Goal: Information Seeking & Learning: Find specific fact

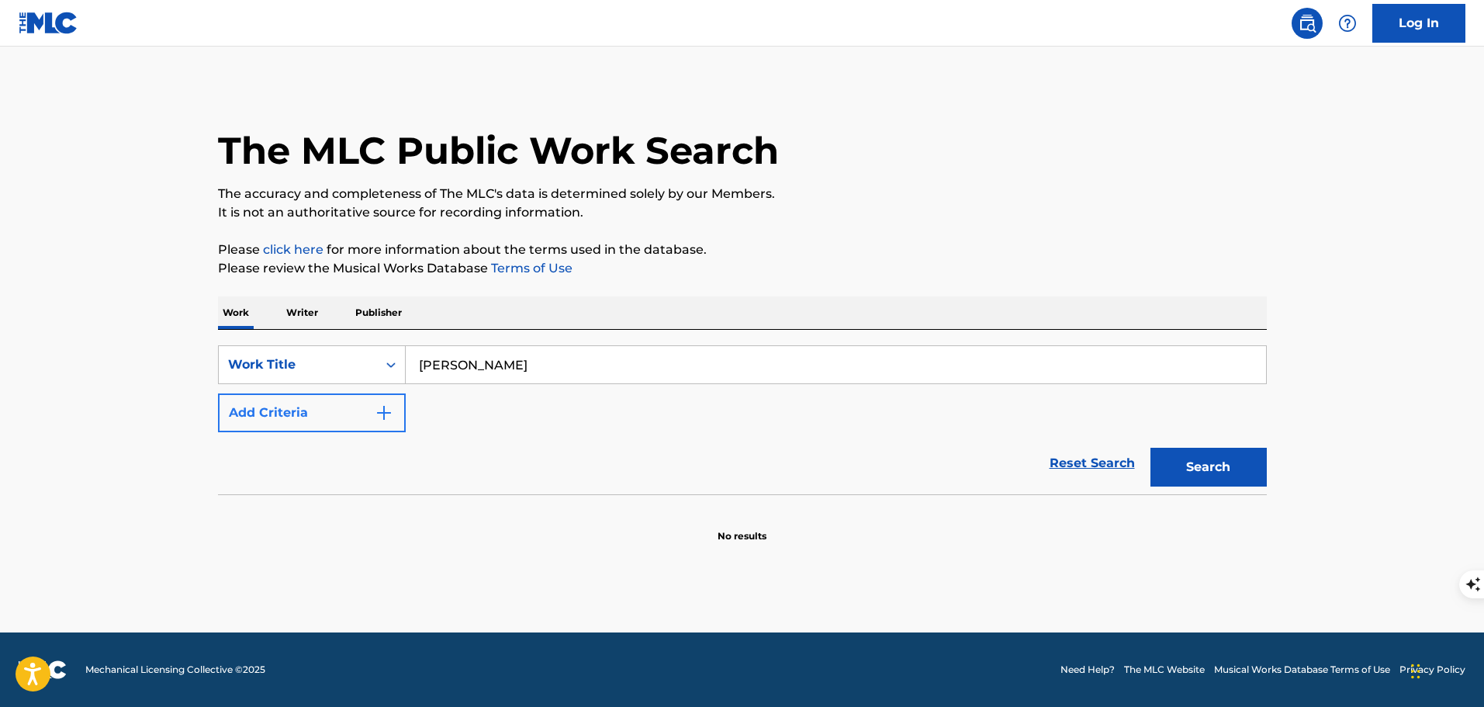
type input "[PERSON_NAME]"
click at [449, 417] on div "SearchWithCriteria0d71d166-e864-4550-9f28-f3a6b0259c85 Work Title luther Add Cr…" at bounding box center [742, 388] width 1049 height 87
click at [357, 414] on button "Add Criteria" at bounding box center [312, 412] width 188 height 39
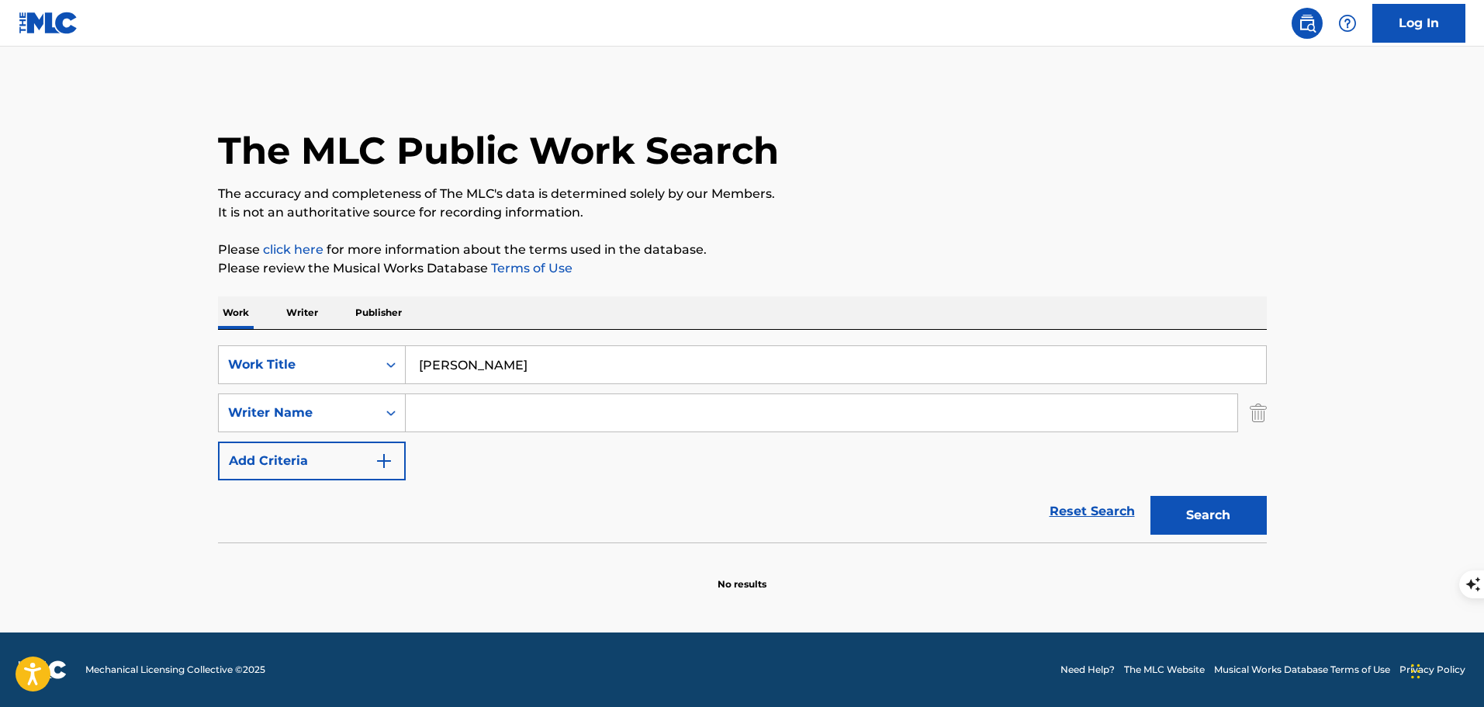
click at [462, 420] on input "Search Form" at bounding box center [822, 412] width 832 height 37
type input "[PERSON_NAME]"
click at [1150, 496] on button "Search" at bounding box center [1208, 515] width 116 height 39
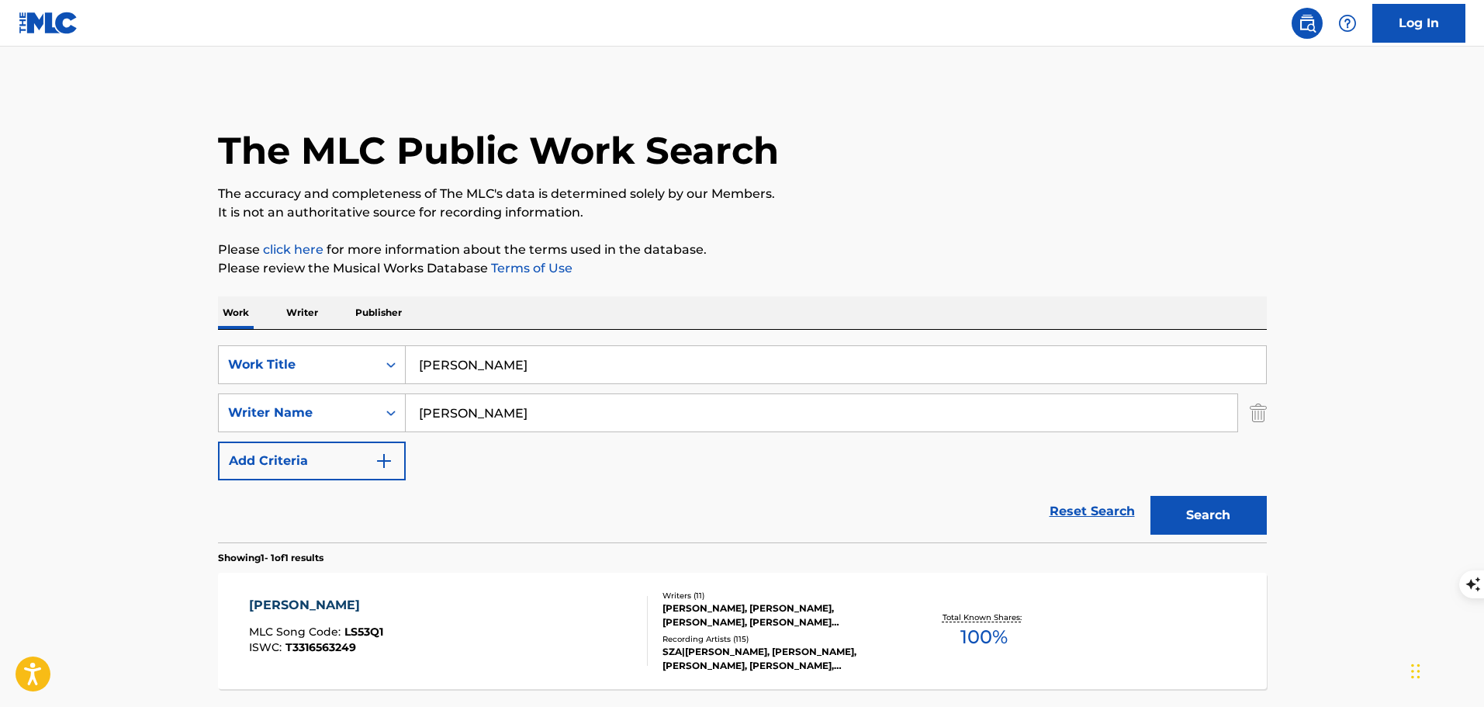
scroll to position [151, 0]
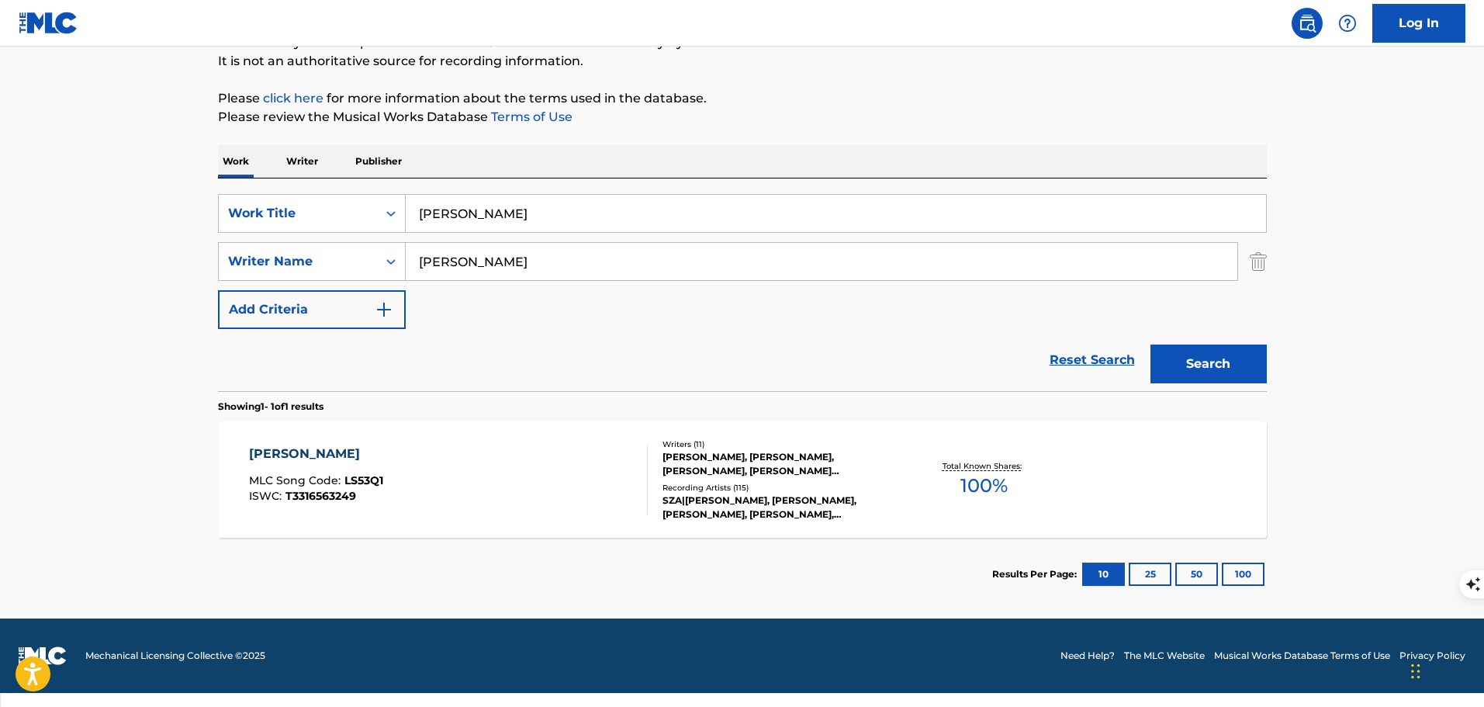
click at [568, 459] on div "[PERSON_NAME] MLC Song Code : LS53Q1 ISWC : T3316563249" at bounding box center [448, 479] width 399 height 70
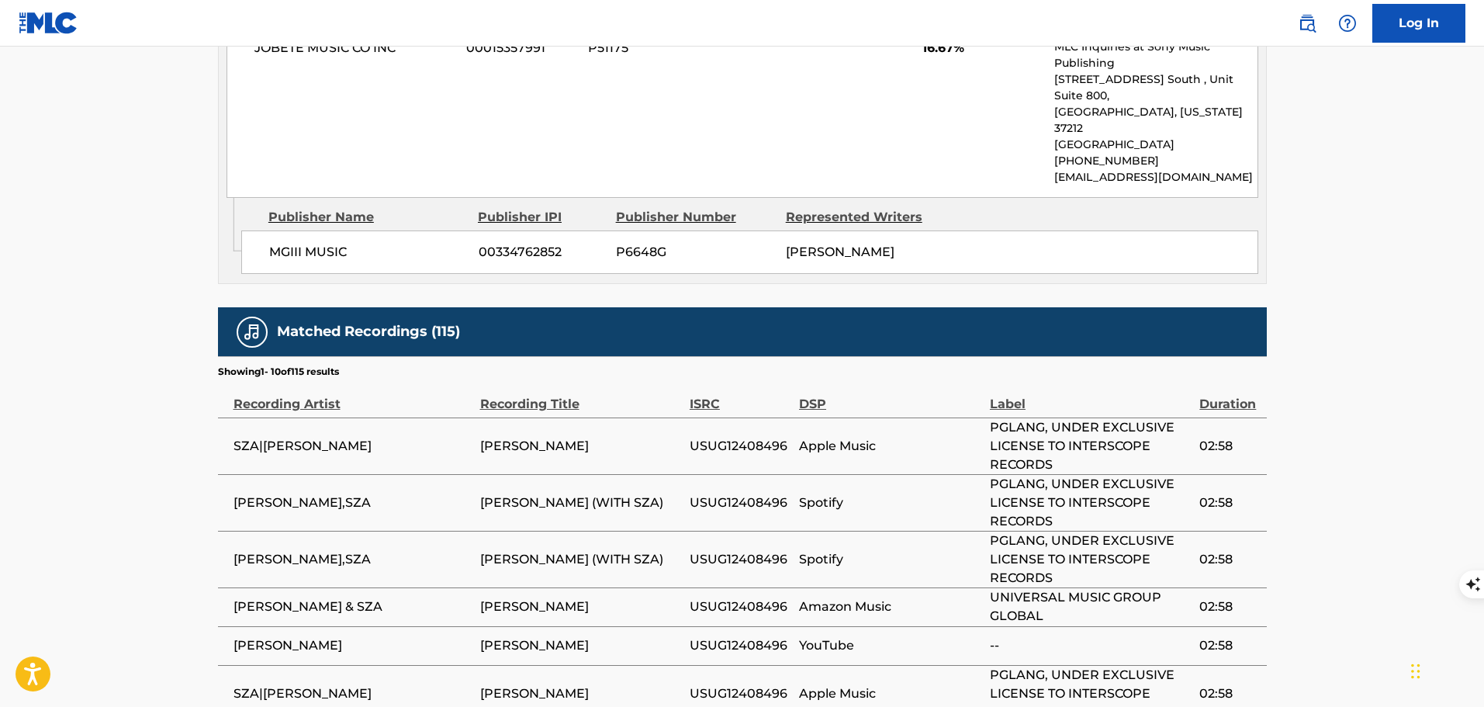
scroll to position [4254, 0]
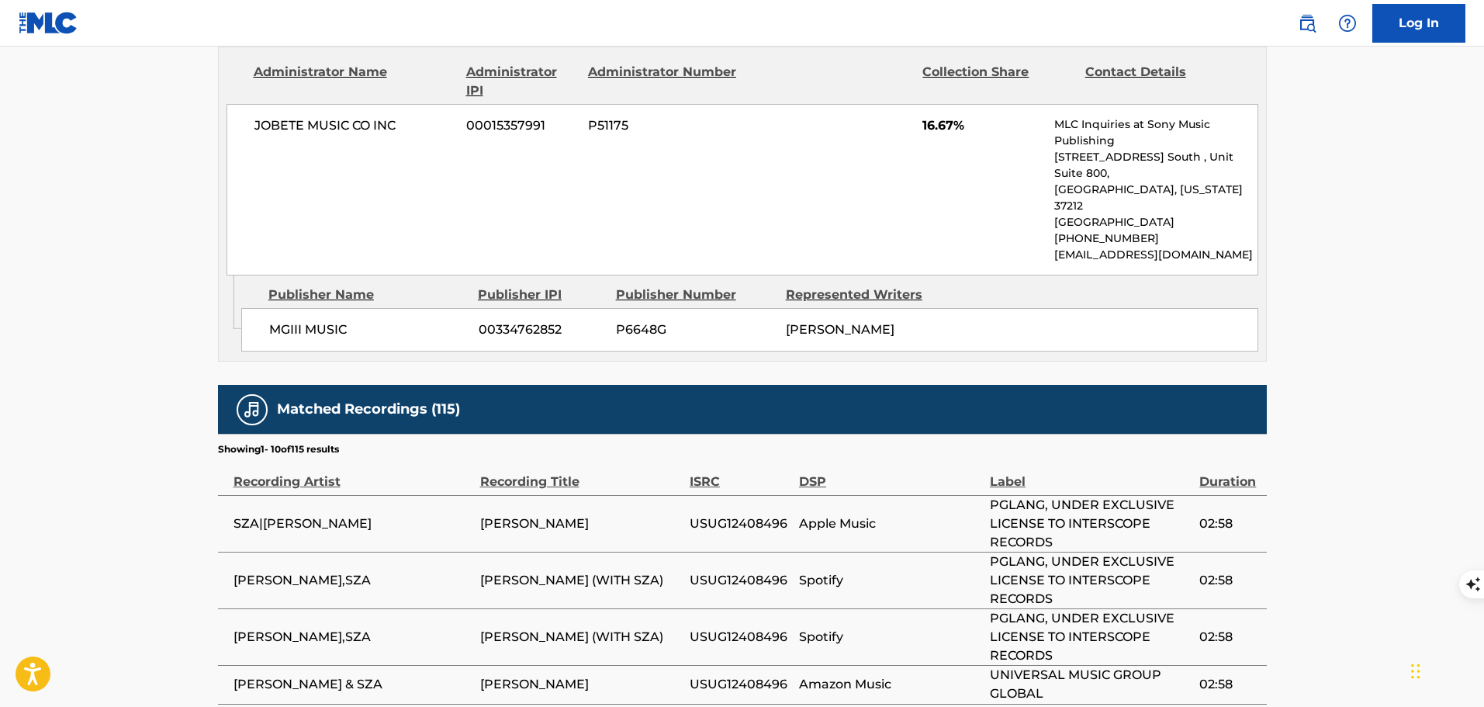
click at [740, 514] on span "USUG12408496" at bounding box center [741, 523] width 102 height 19
copy span "USUG12408496"
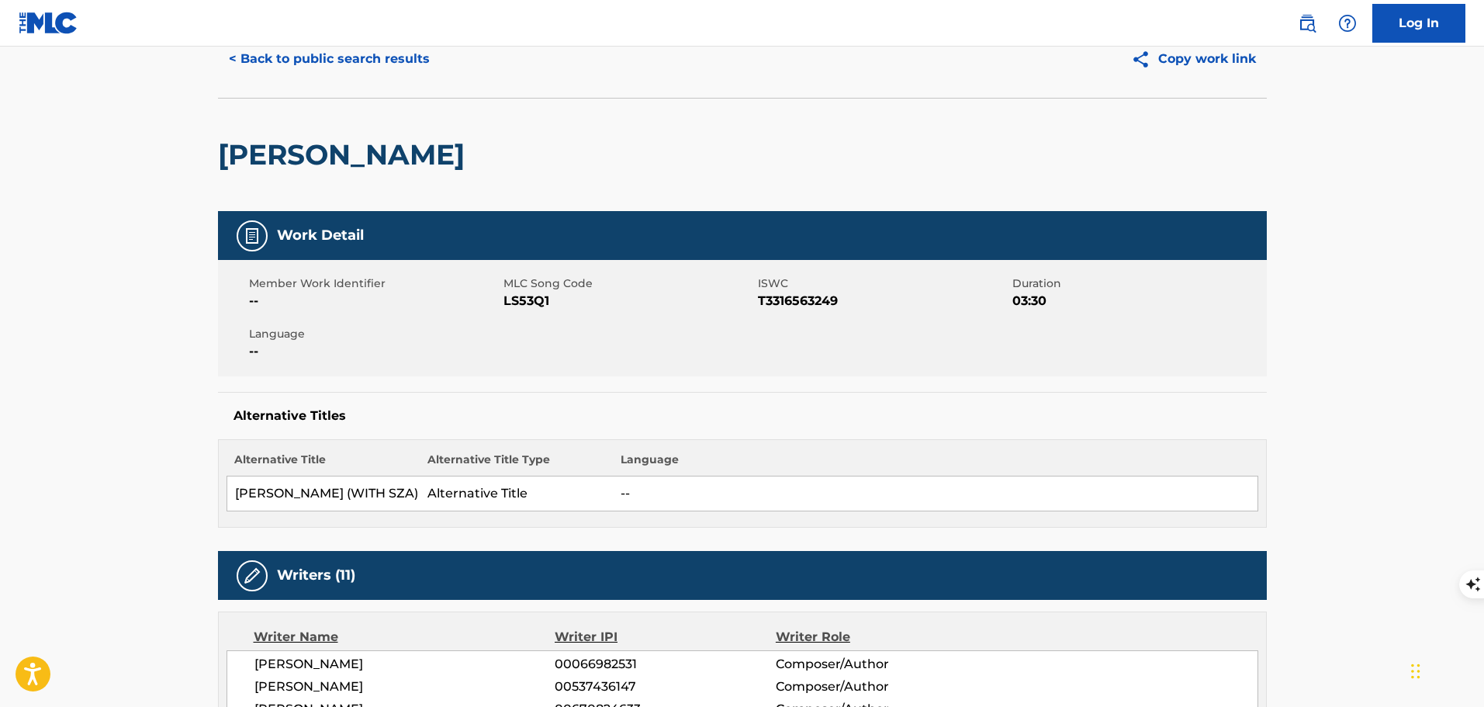
scroll to position [0, 0]
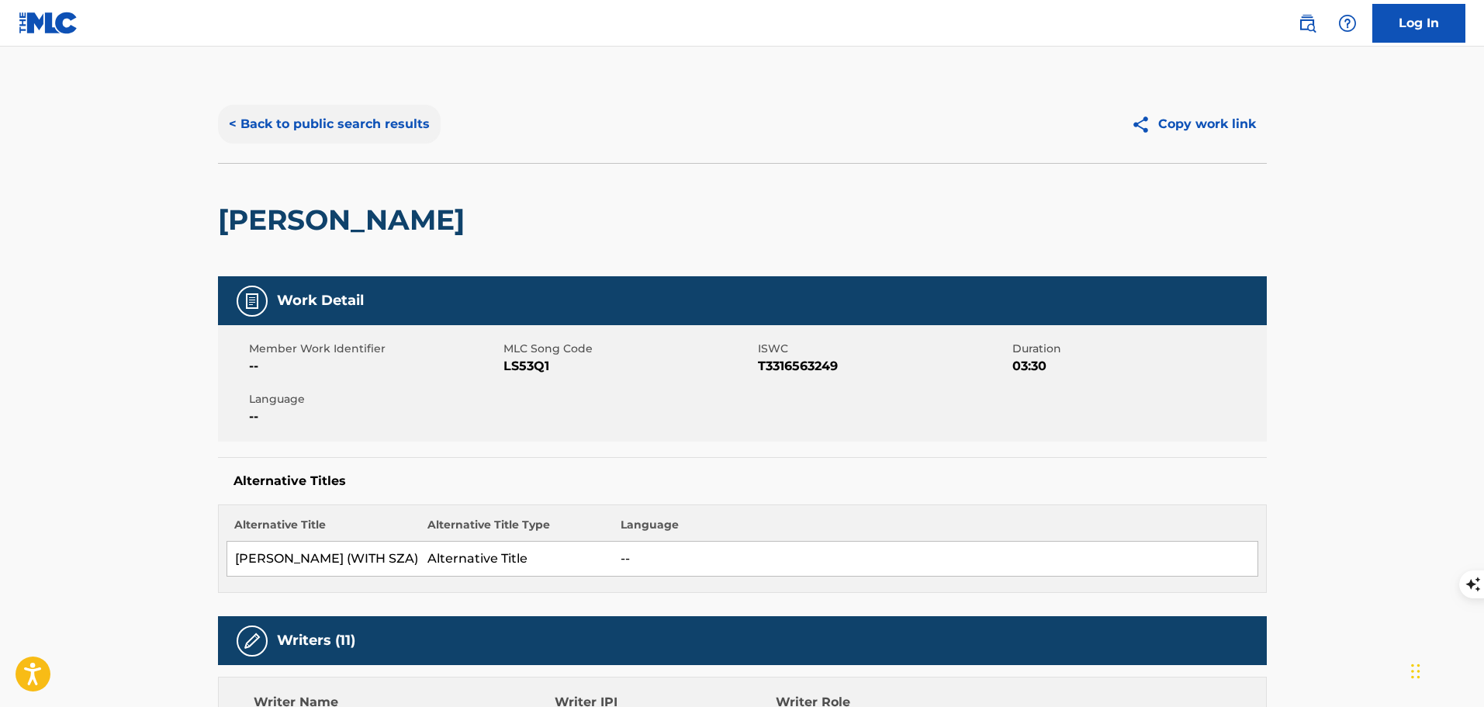
click at [380, 120] on button "< Back to public search results" at bounding box center [329, 124] width 223 height 39
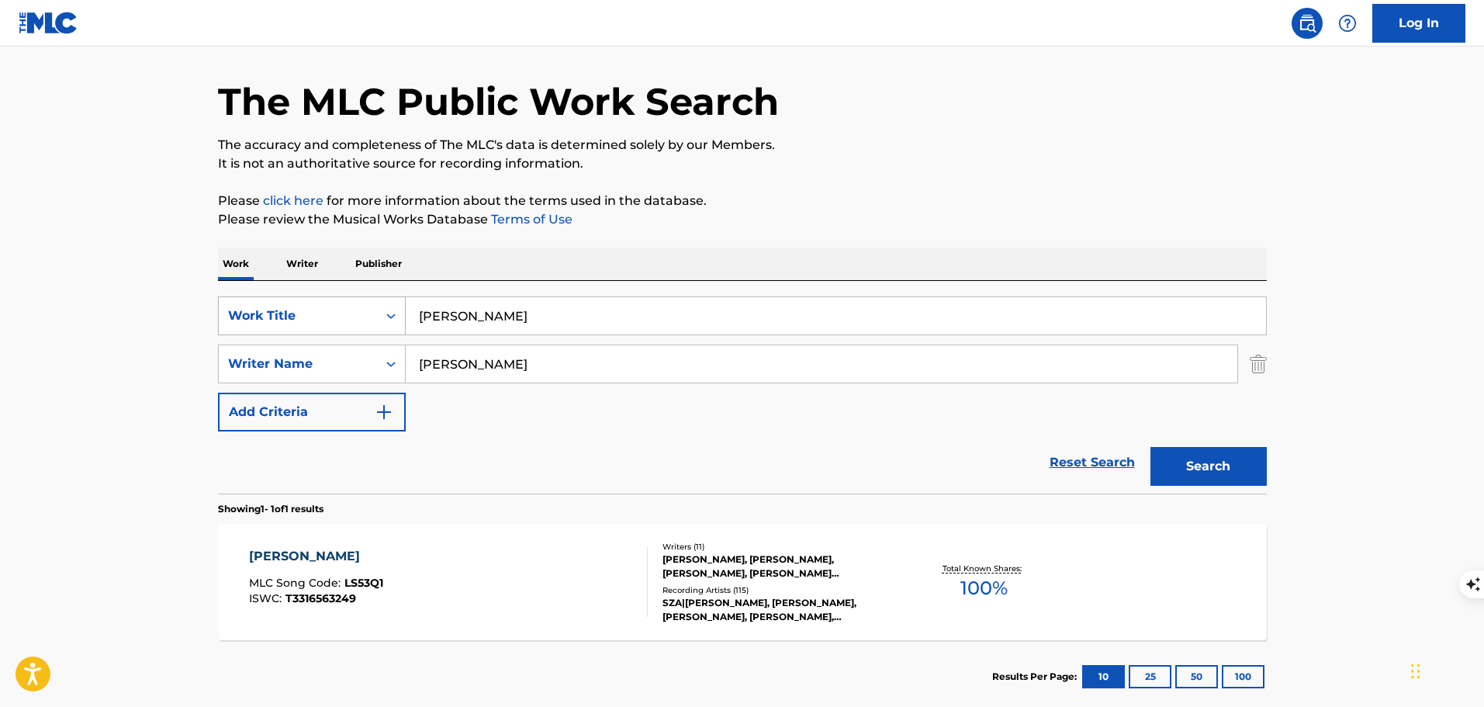
drag, startPoint x: 420, startPoint y: 309, endPoint x: 389, endPoint y: 308, distance: 31.0
click at [389, 308] on div "SearchWithCriteria0d71d166-e864-4550-9f28-f3a6b0259c85 Work Title [PERSON_NAME]" at bounding box center [742, 315] width 1049 height 39
type input "gloria"
click at [1150, 447] on button "Search" at bounding box center [1208, 466] width 116 height 39
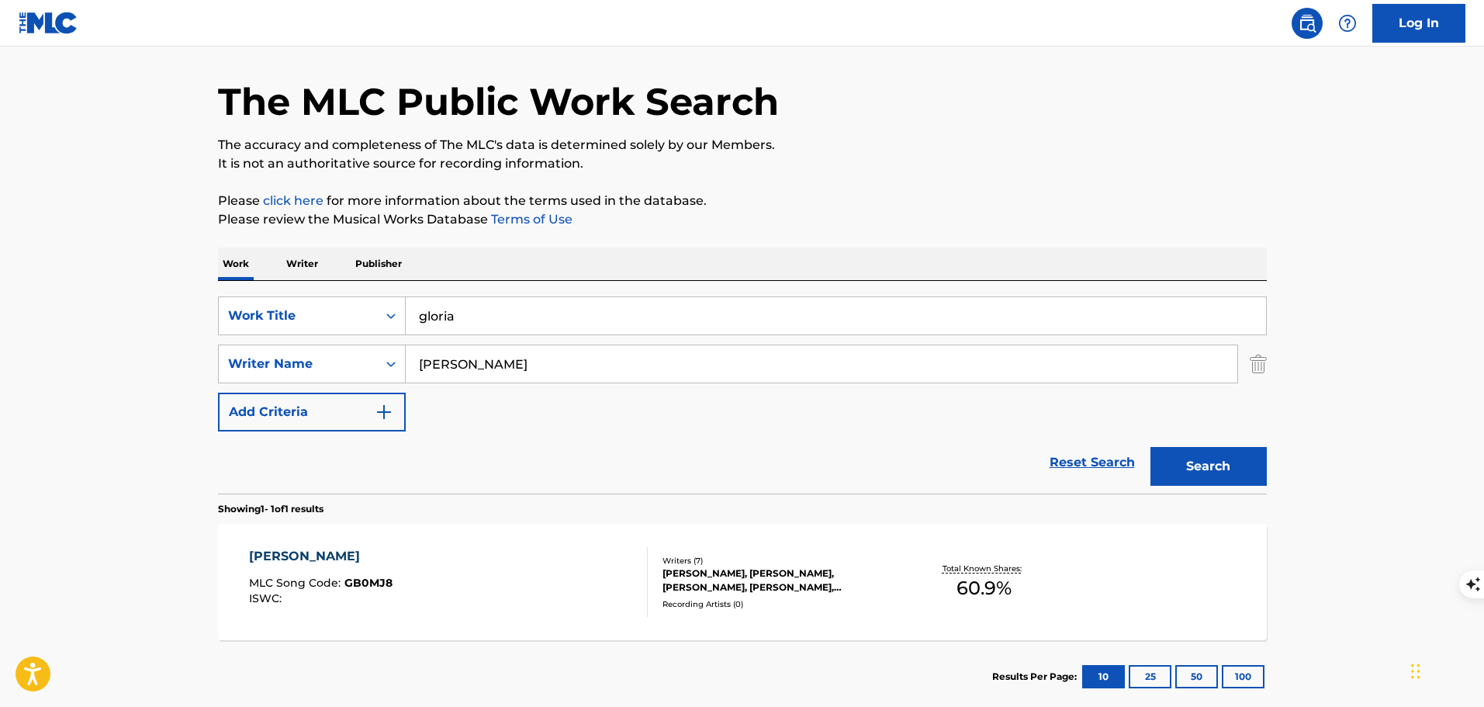
scroll to position [126, 0]
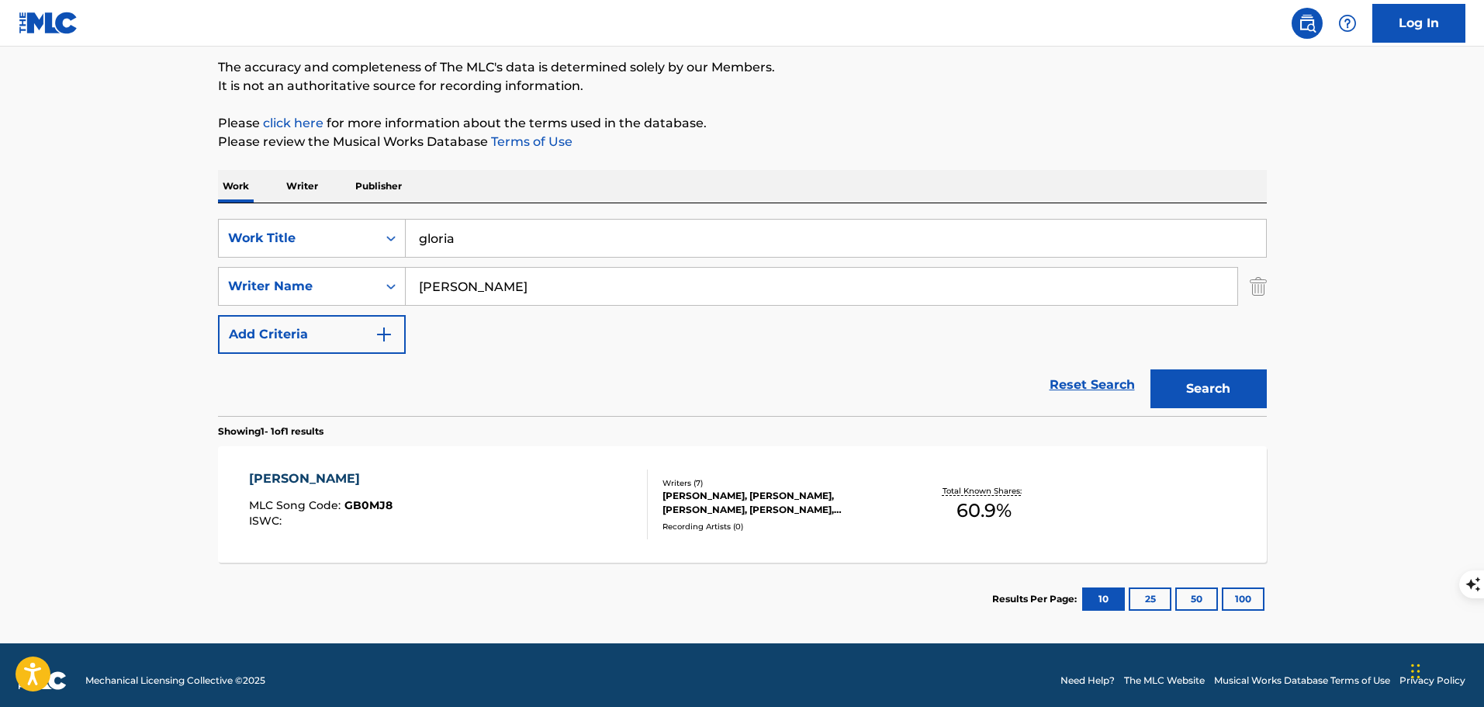
click at [597, 517] on div "[PERSON_NAME] MLC Song Code : GB0MJ8 ISWC :" at bounding box center [448, 504] width 399 height 70
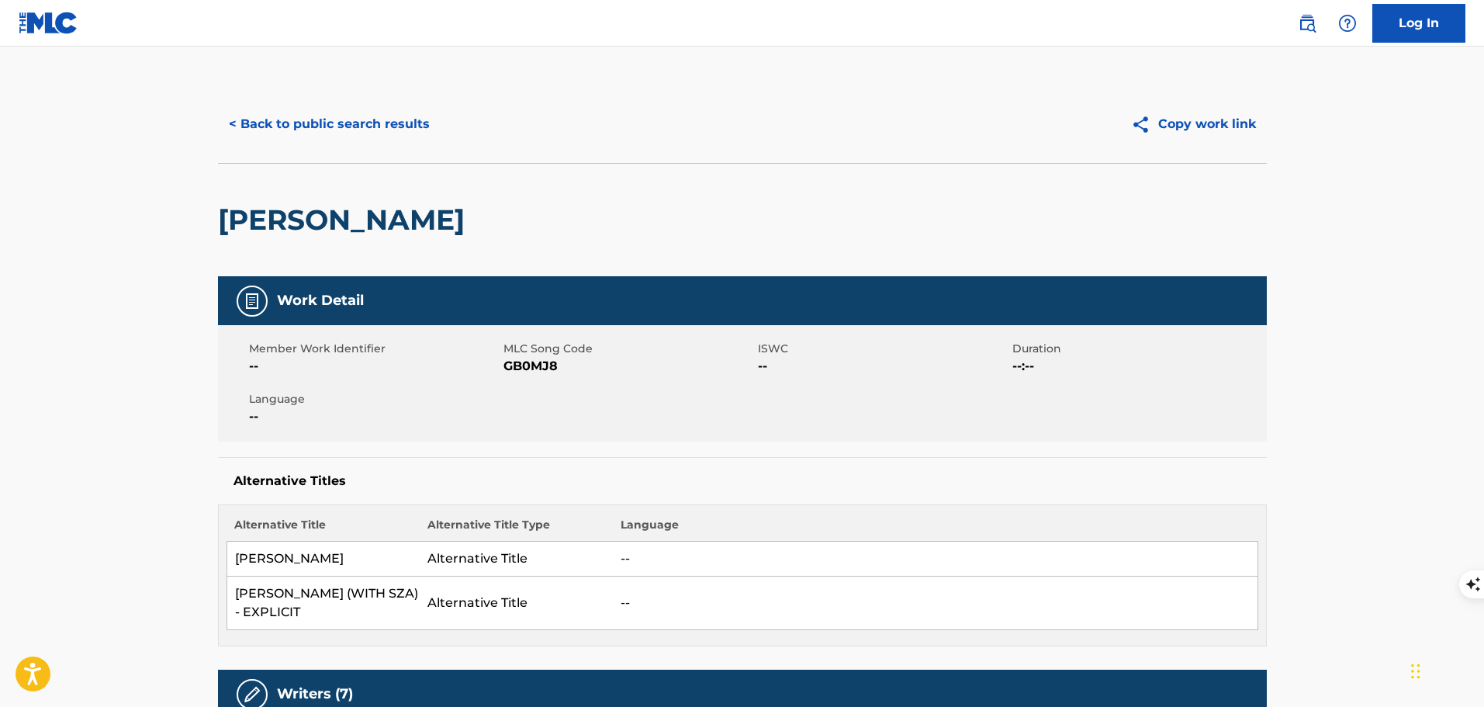
scroll to position [78, 0]
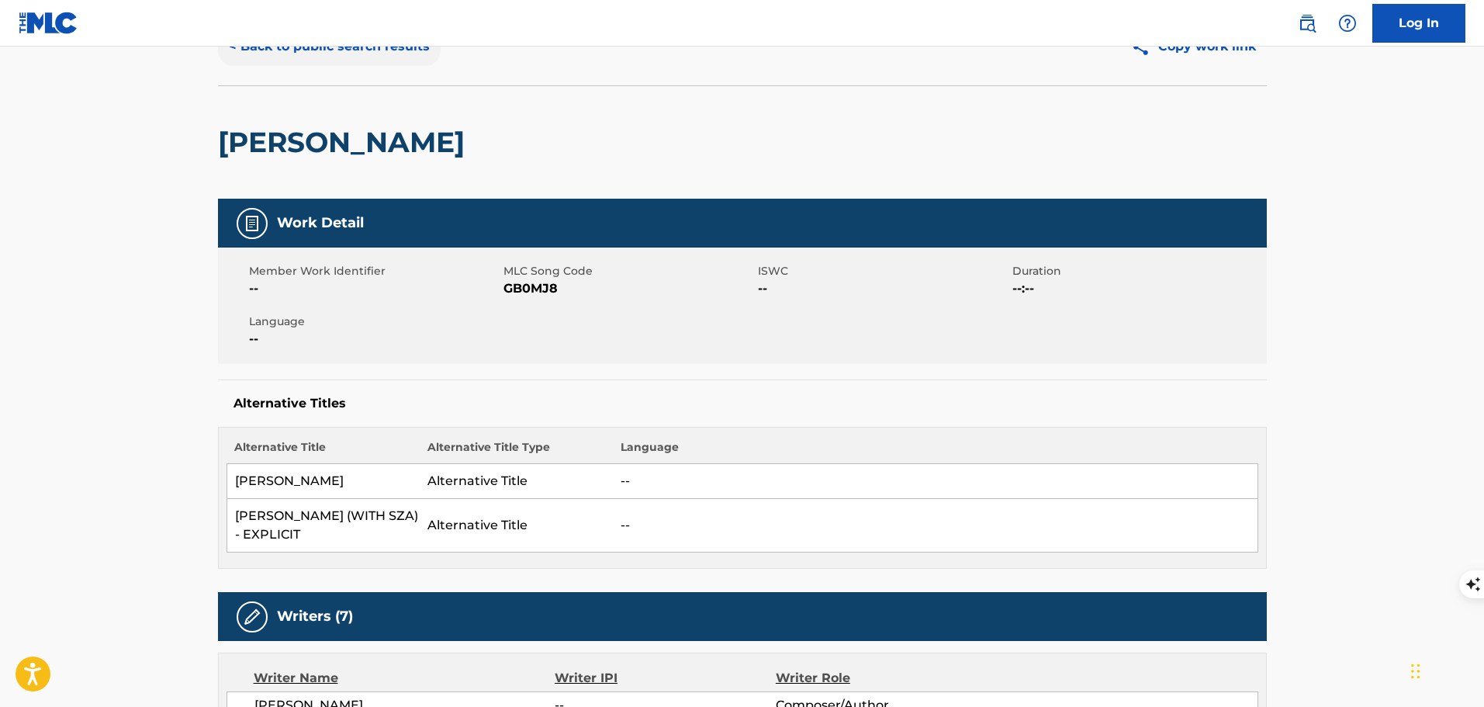
click at [368, 57] on button "< Back to public search results" at bounding box center [329, 46] width 223 height 39
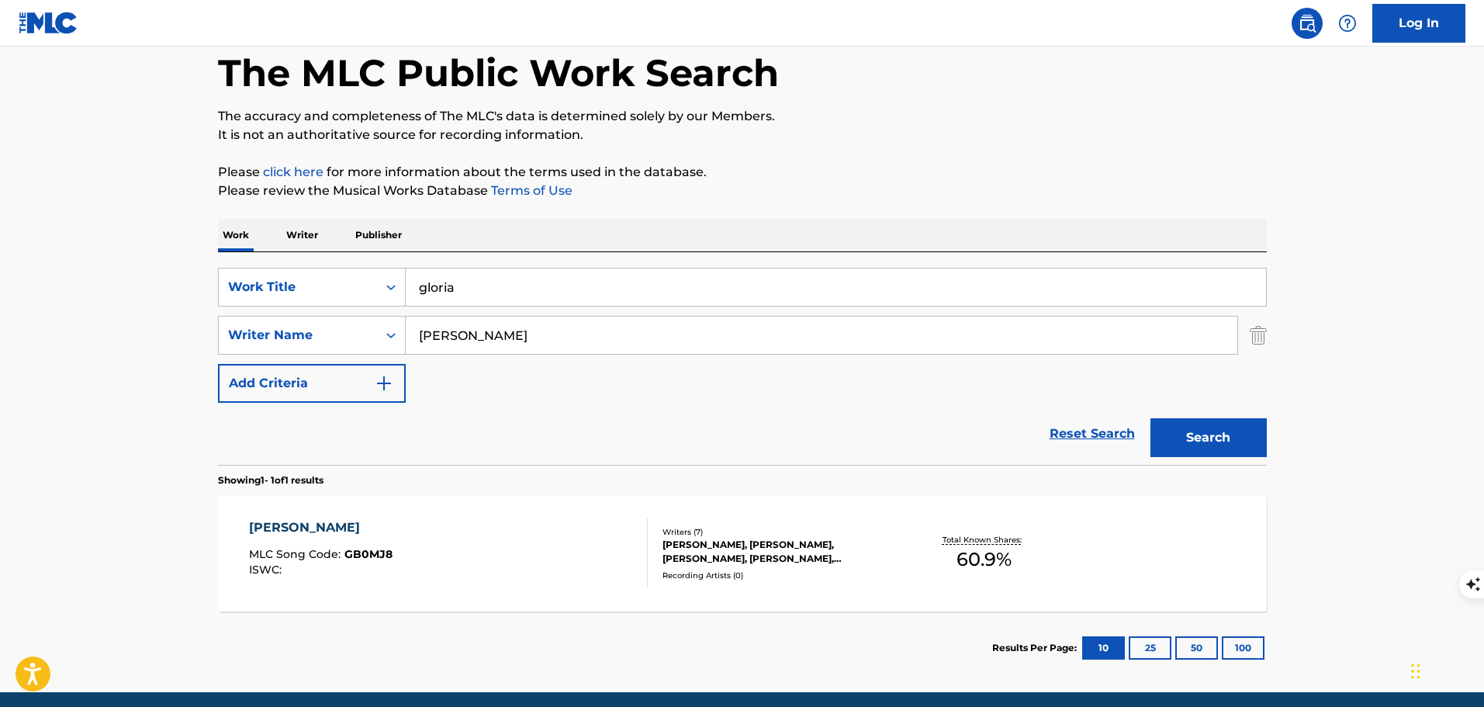
drag, startPoint x: 550, startPoint y: 283, endPoint x: 498, endPoint y: 285, distance: 52.0
click at [499, 285] on input "gloria" at bounding box center [836, 286] width 860 height 37
drag, startPoint x: 500, startPoint y: 337, endPoint x: 390, endPoint y: 344, distance: 109.6
click at [390, 344] on div "SearchWithCriteria66fa01bd-ef1a-4590-9a60-91a240bcb530 Writer Name [PERSON_NAME]" at bounding box center [742, 335] width 1049 height 39
paste input "dodger blue"
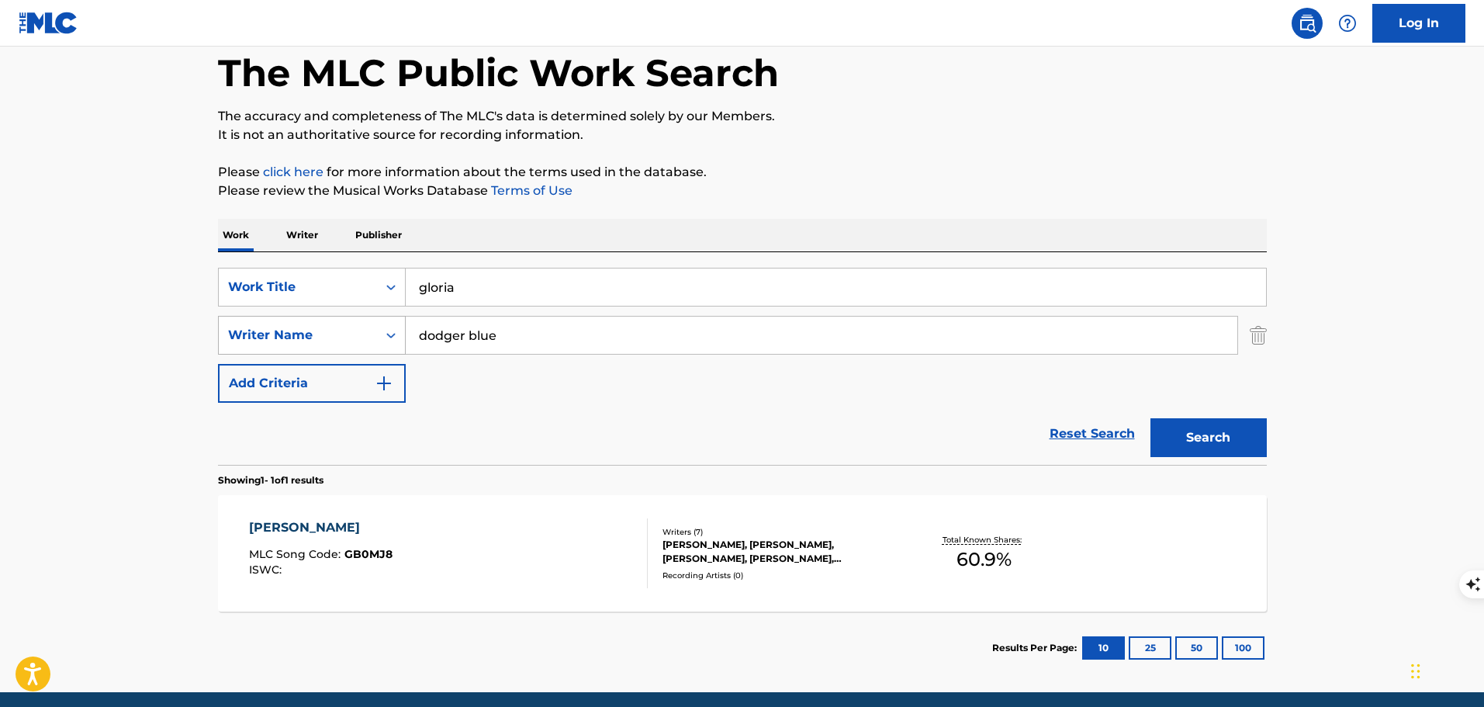
click at [1150, 418] on button "Search" at bounding box center [1208, 437] width 116 height 39
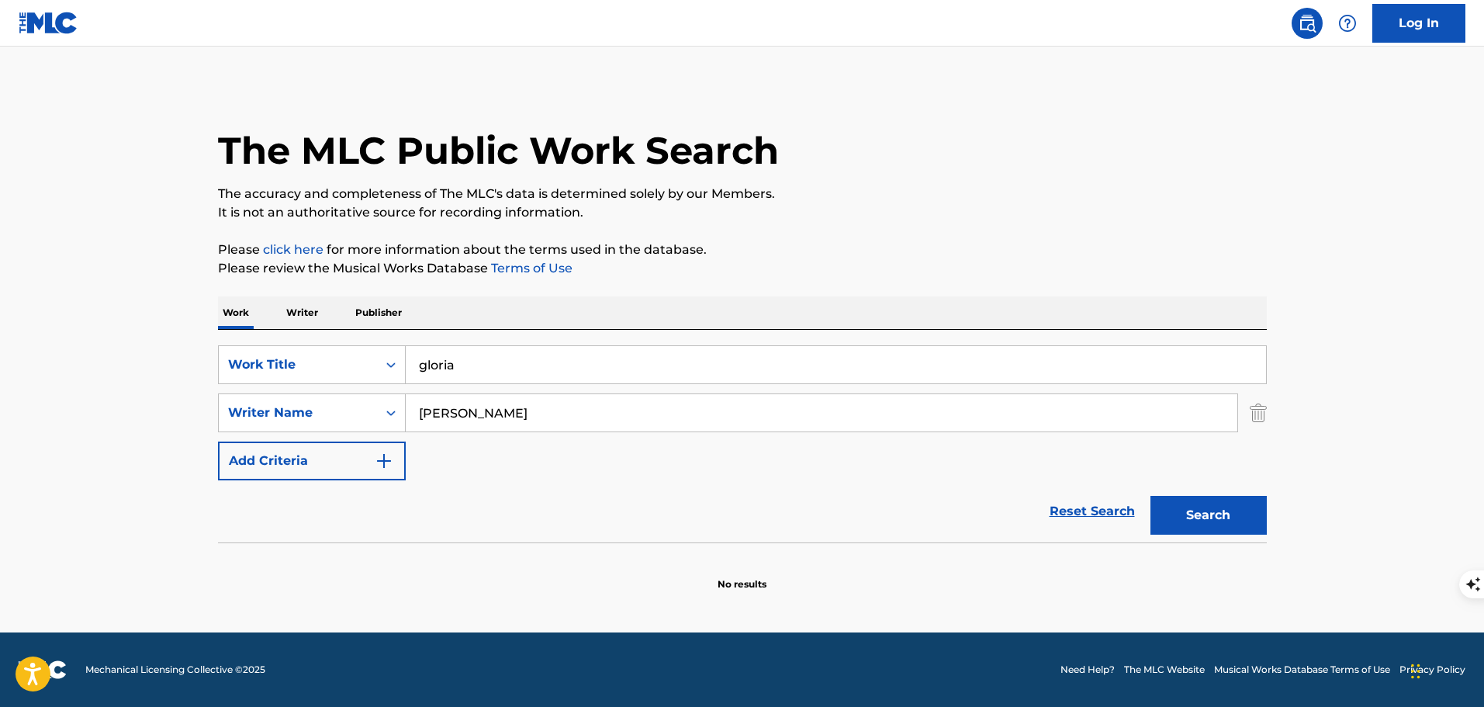
type input "[PERSON_NAME]"
drag, startPoint x: 484, startPoint y: 368, endPoint x: 417, endPoint y: 363, distance: 66.9
click at [417, 363] on input "gloria" at bounding box center [836, 364] width 860 height 37
paste input "dodger blue"
type input "dodger blue"
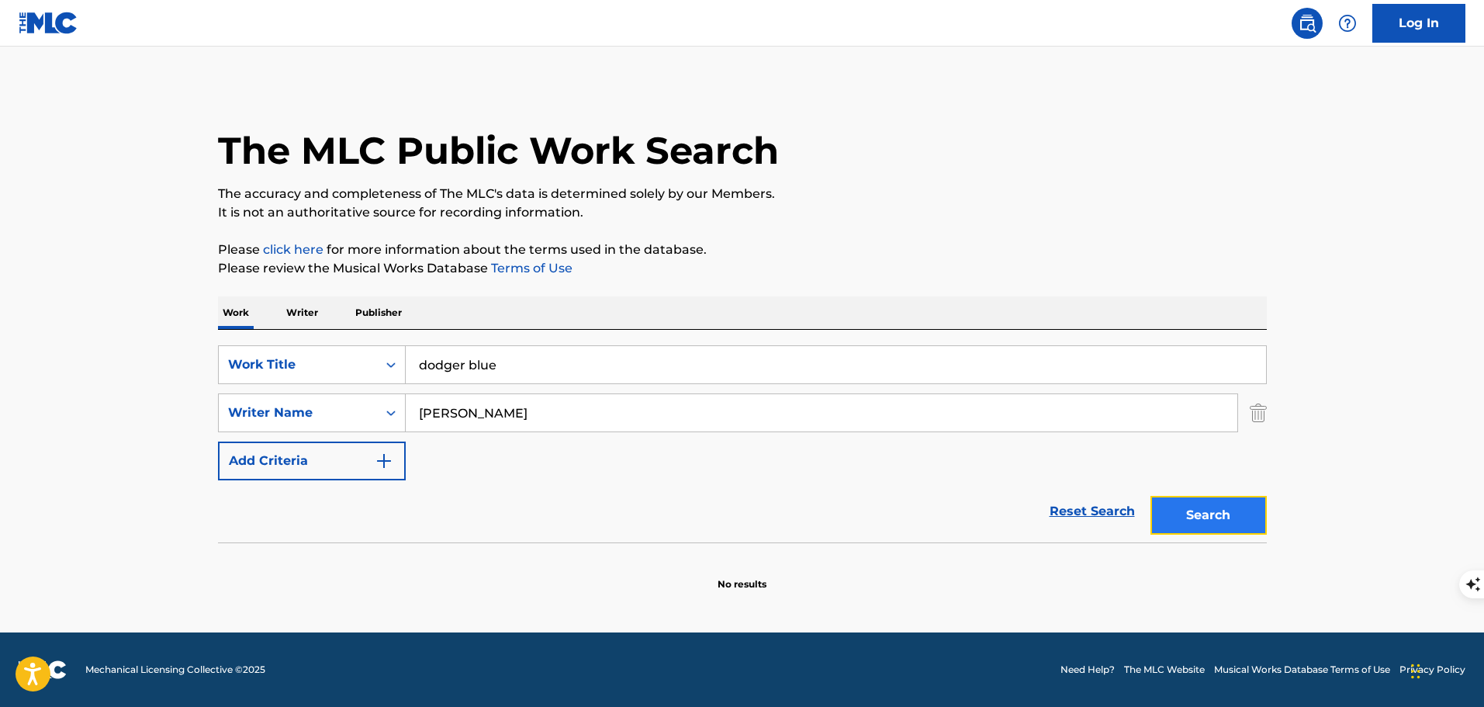
click at [1192, 528] on button "Search" at bounding box center [1208, 515] width 116 height 39
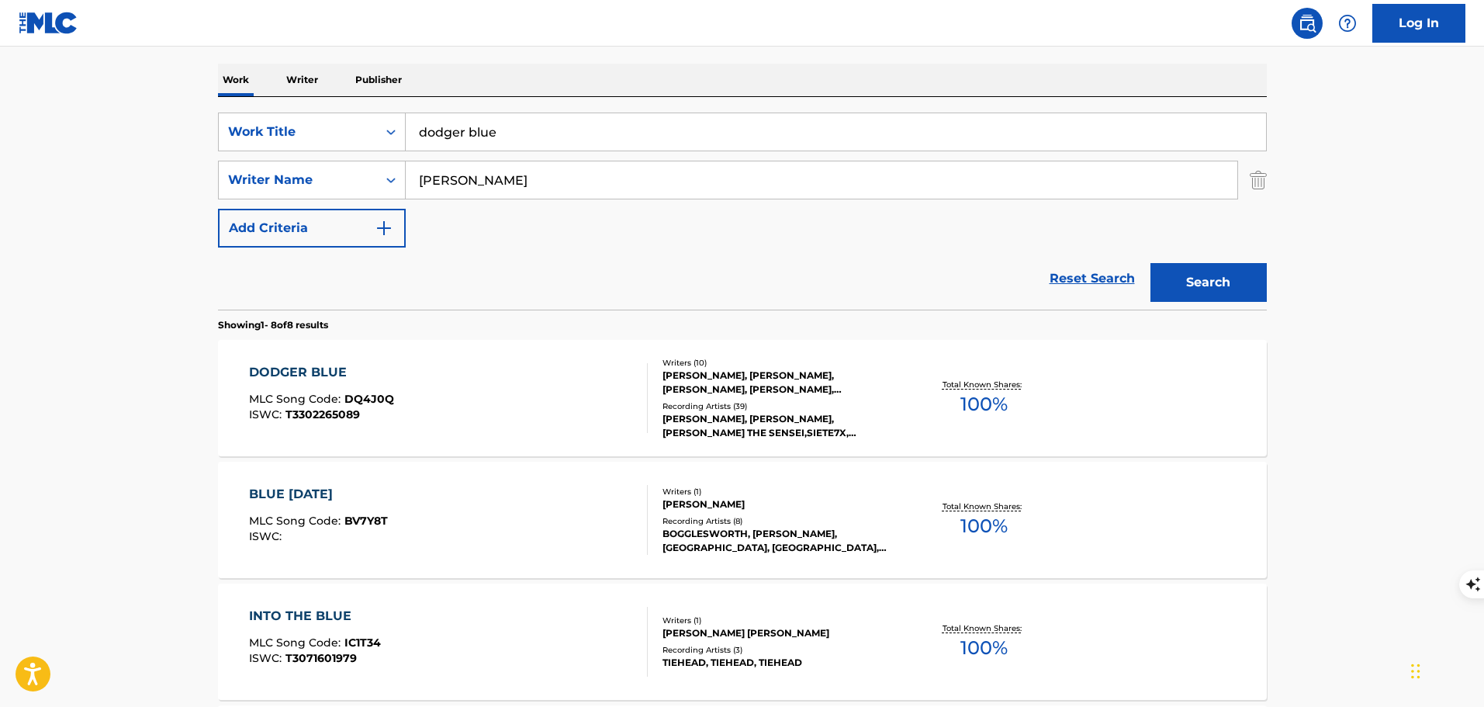
scroll to position [310, 0]
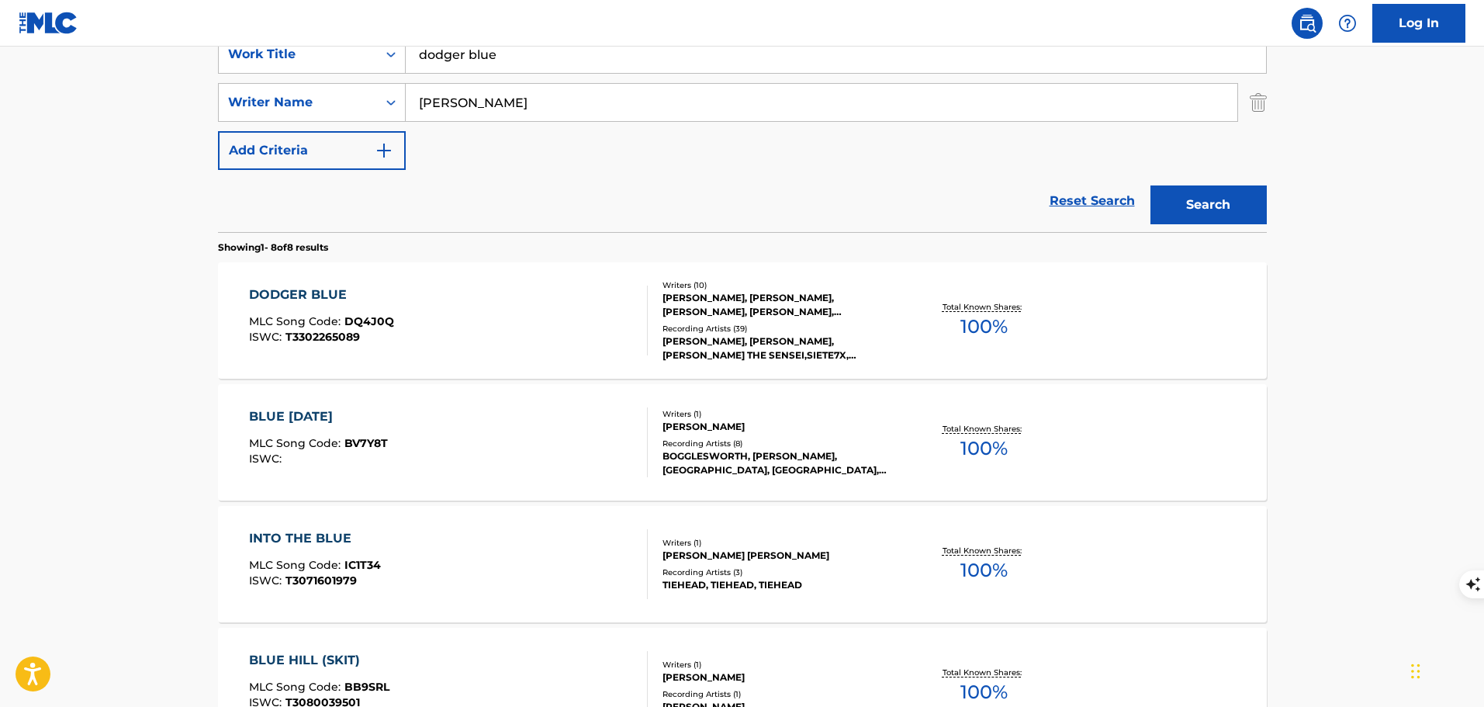
click at [529, 309] on div "DODGER BLUE MLC Song Code : DQ4J0Q ISWC : T3302265089" at bounding box center [448, 320] width 399 height 70
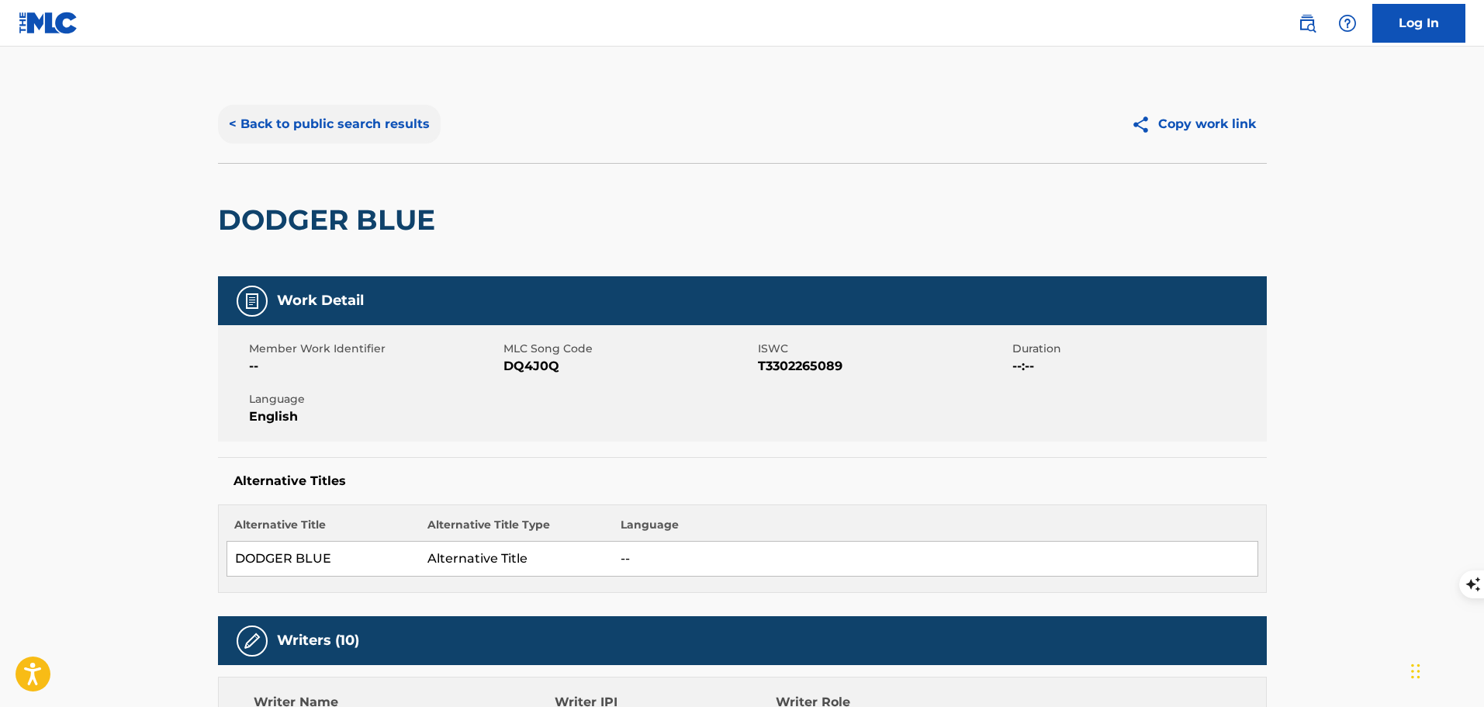
click at [328, 123] on button "< Back to public search results" at bounding box center [329, 124] width 223 height 39
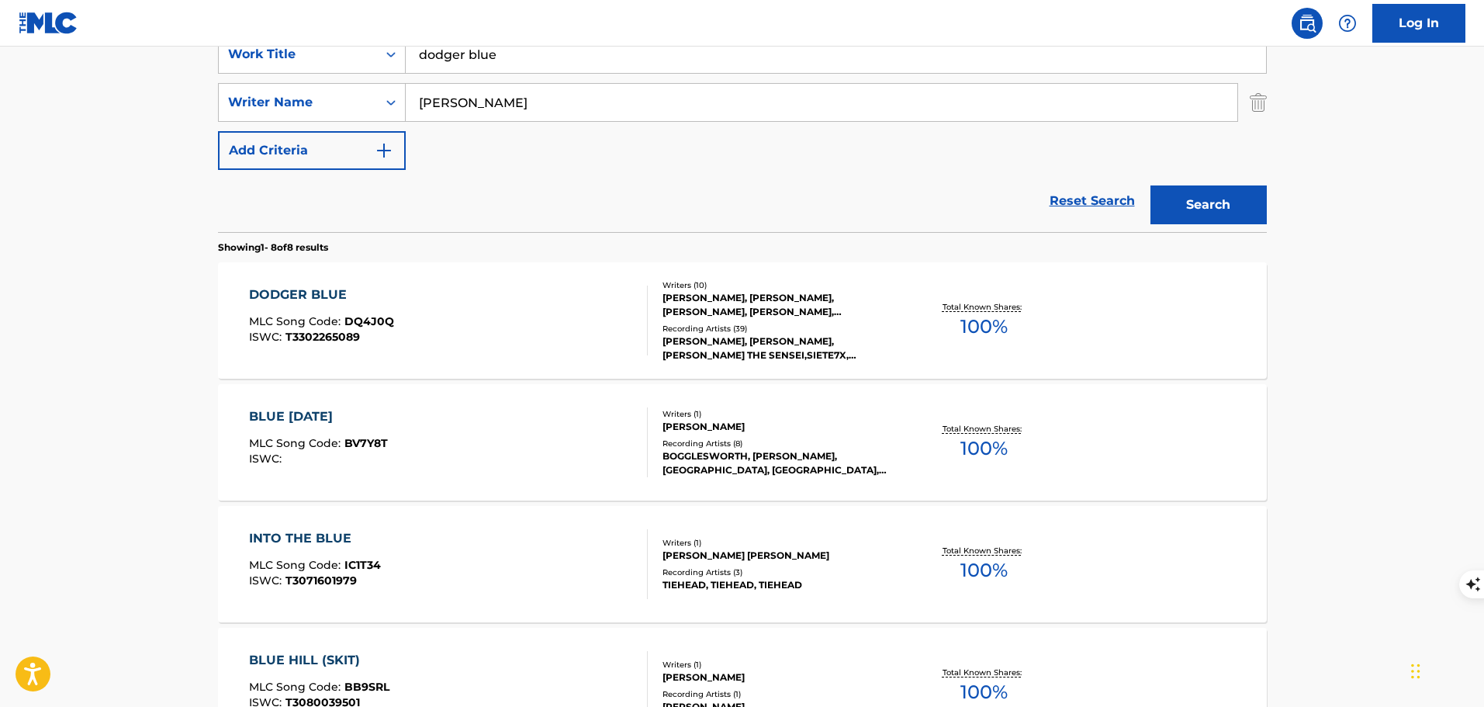
scroll to position [155, 0]
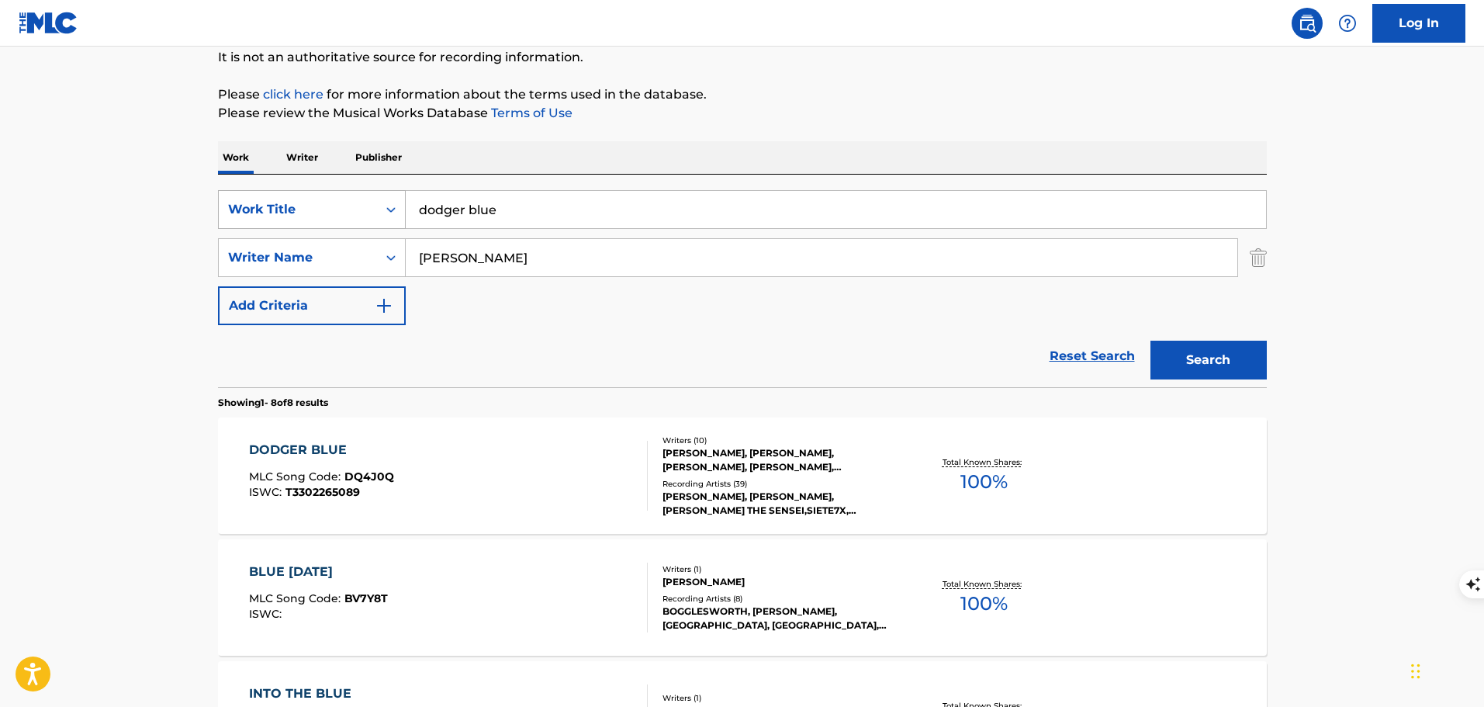
drag, startPoint x: 514, startPoint y: 206, endPoint x: 397, endPoint y: 206, distance: 117.1
click at [397, 206] on div "SearchWithCriteria0d71d166-e864-4550-9f28-f3a6b0259c85 Work Title dodger blue" at bounding box center [742, 209] width 1049 height 39
paste input "Made It from Nothing"
type input "Made It from Nothing"
click at [1150, 341] on button "Search" at bounding box center [1208, 360] width 116 height 39
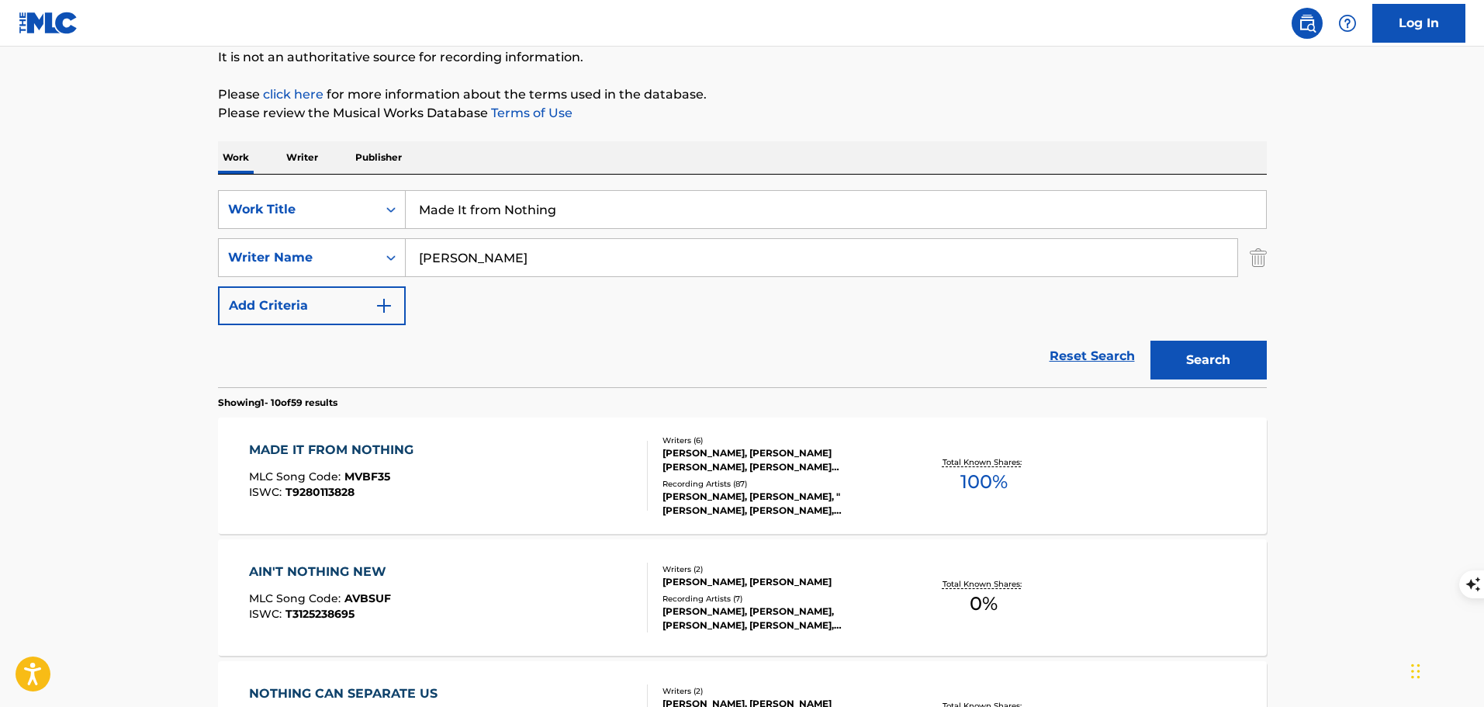
click at [560, 459] on div "MADE IT FROM NOTHING MLC Song Code : MVBF35 ISWC : T9280113828" at bounding box center [448, 476] width 399 height 70
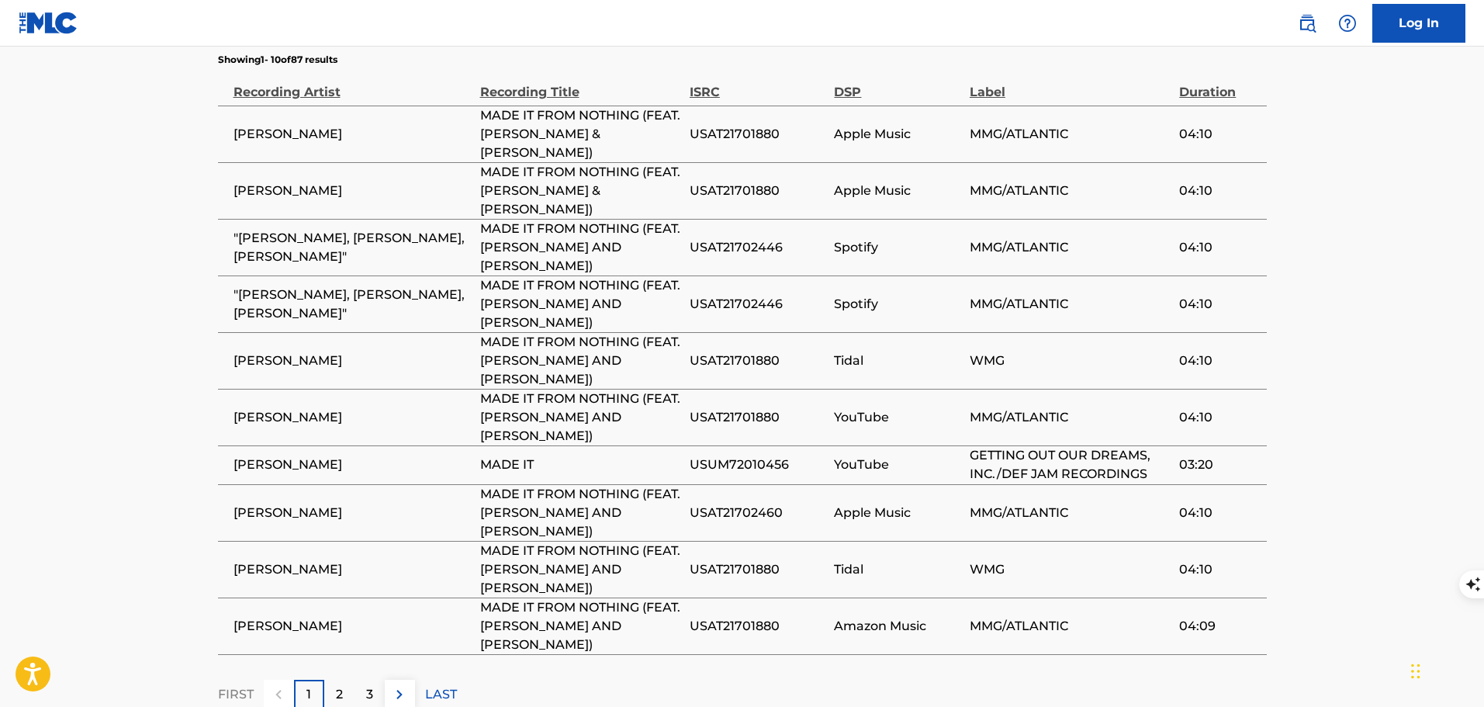
scroll to position [3192, 0]
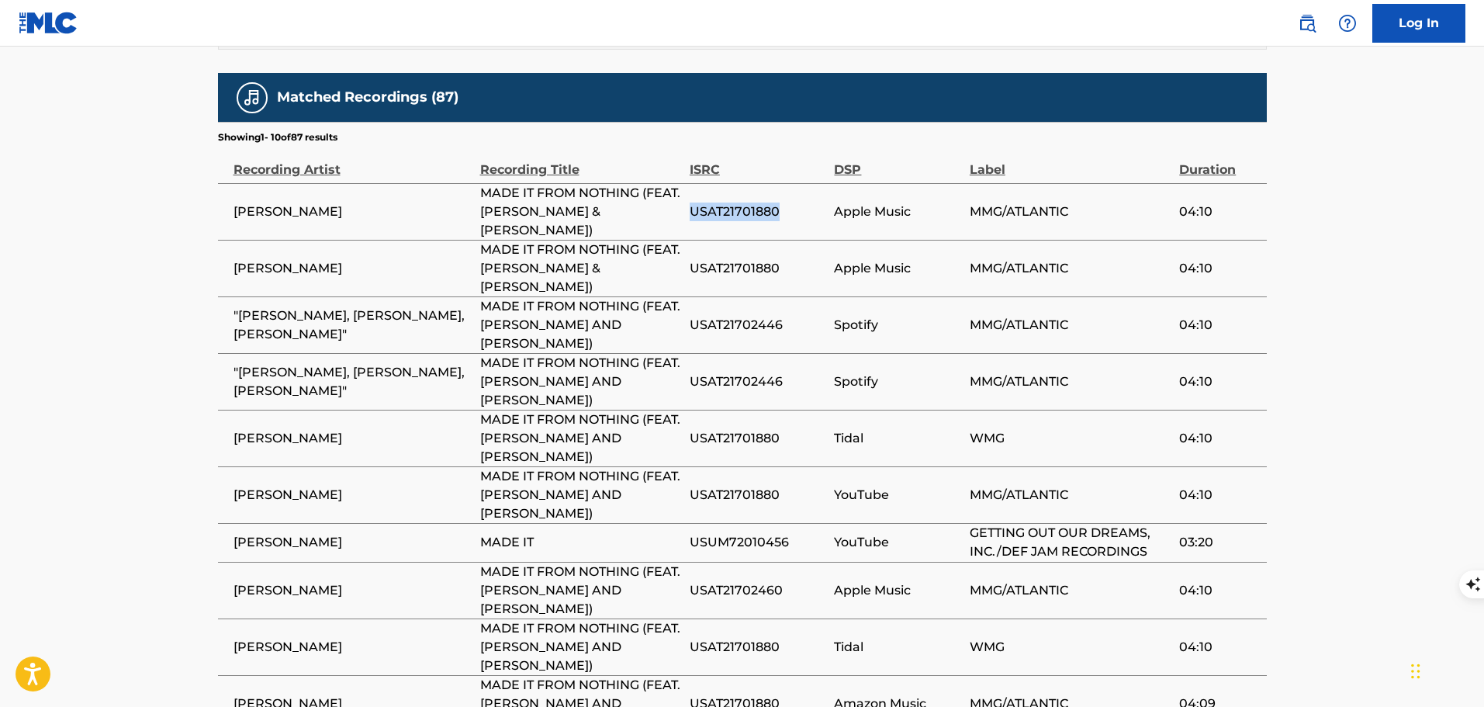
drag, startPoint x: 790, startPoint y: 109, endPoint x: 690, endPoint y: 119, distance: 99.7
click at [690, 183] on td "USAT21701880" at bounding box center [762, 211] width 145 height 57
drag, startPoint x: 797, startPoint y: 230, endPoint x: 671, endPoint y: 217, distance: 127.1
click at [671, 296] on tr ""[PERSON_NAME], [PERSON_NAME], [PERSON_NAME]" MADE IT FROM NOTHING (FEAT. [PERS…" at bounding box center [742, 324] width 1049 height 57
click at [830, 296] on td "USAT21702446" at bounding box center [762, 324] width 145 height 57
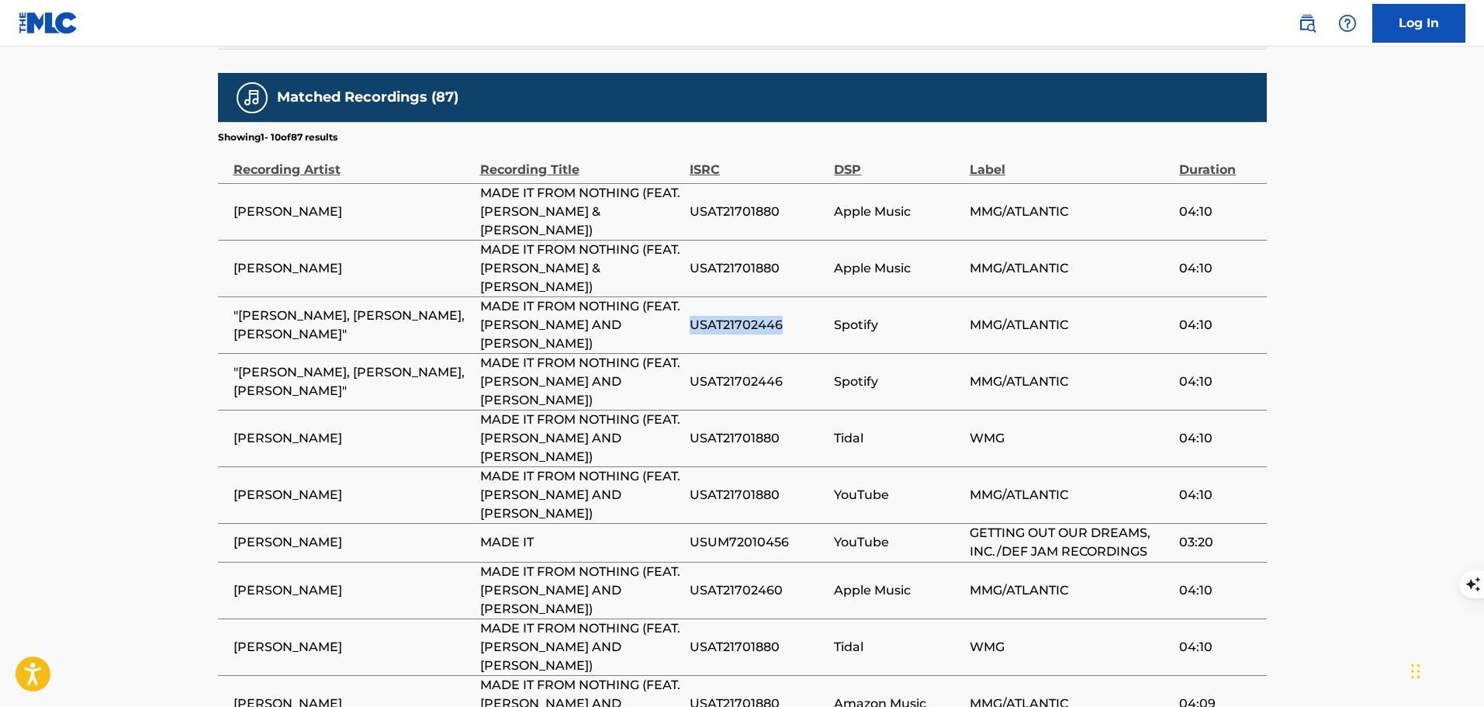
drag, startPoint x: 797, startPoint y: 219, endPoint x: 690, endPoint y: 220, distance: 107.1
click at [690, 316] on span "USAT21702446" at bounding box center [758, 325] width 137 height 19
copy span "USAT21702446"
click at [763, 202] on span "USAT21701880" at bounding box center [758, 211] width 137 height 19
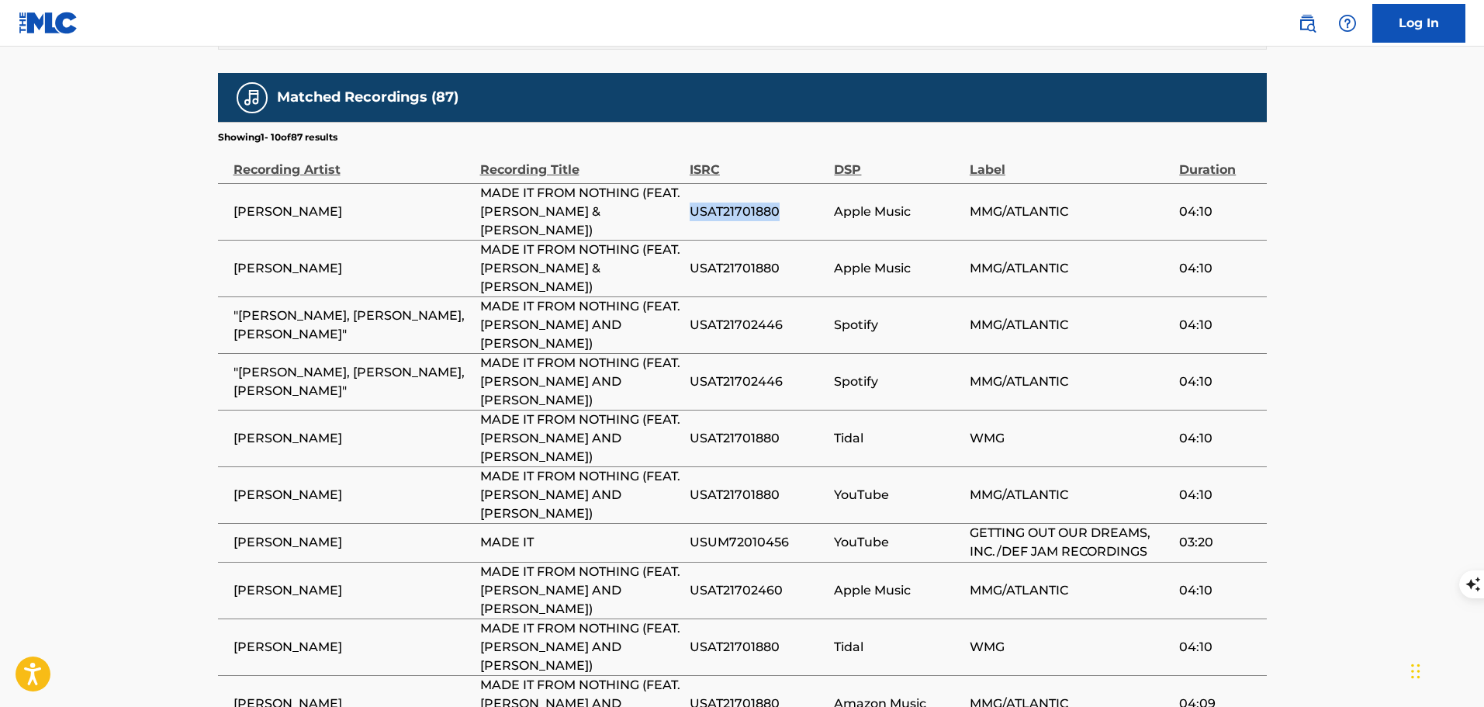
copy span "USAT21701880"
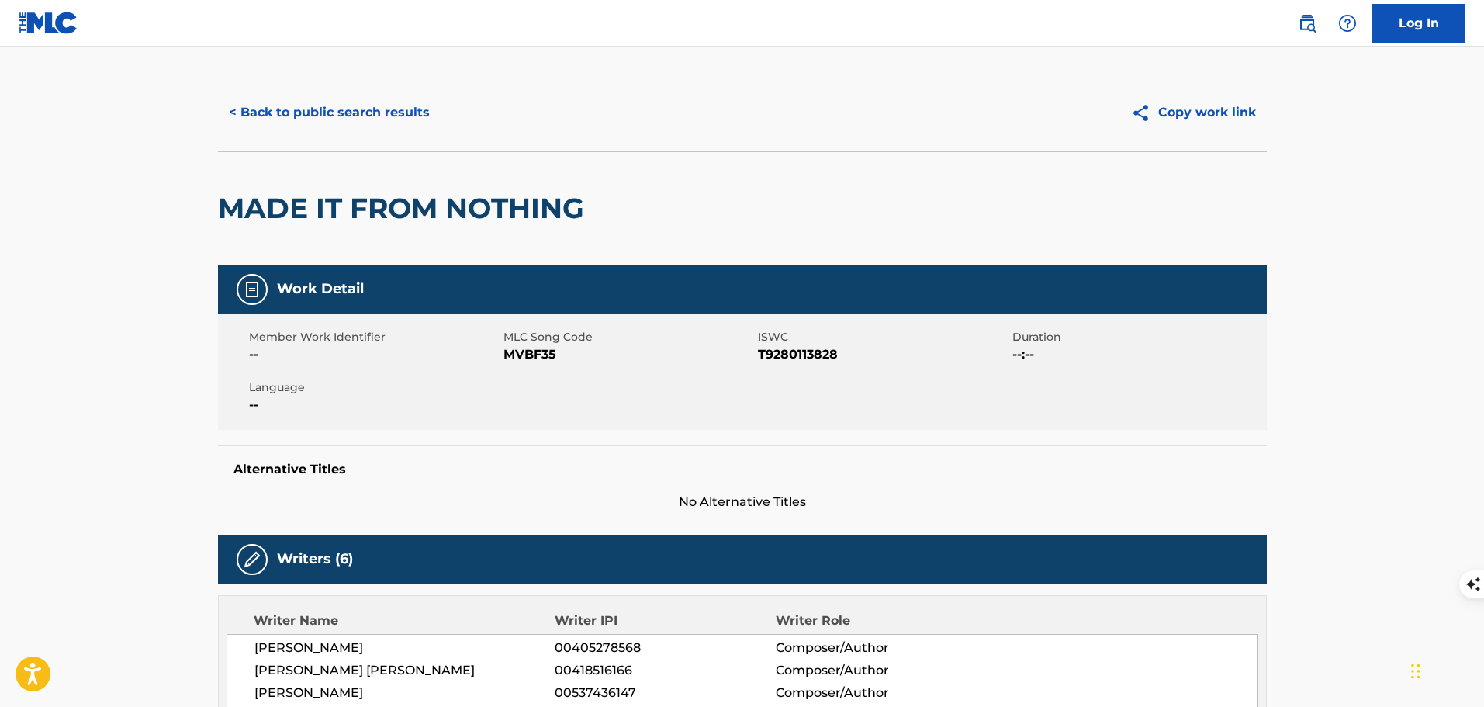
scroll to position [0, 0]
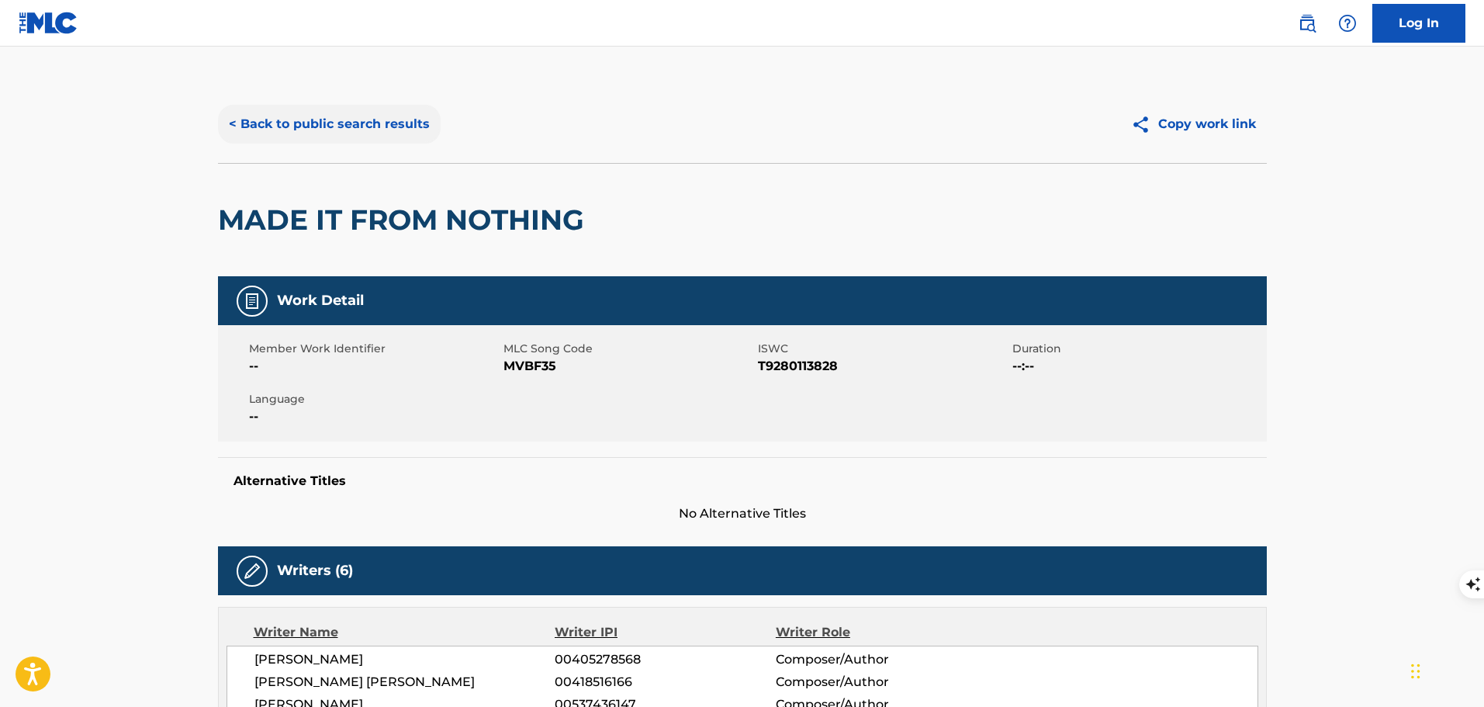
click at [289, 122] on button "< Back to public search results" at bounding box center [329, 124] width 223 height 39
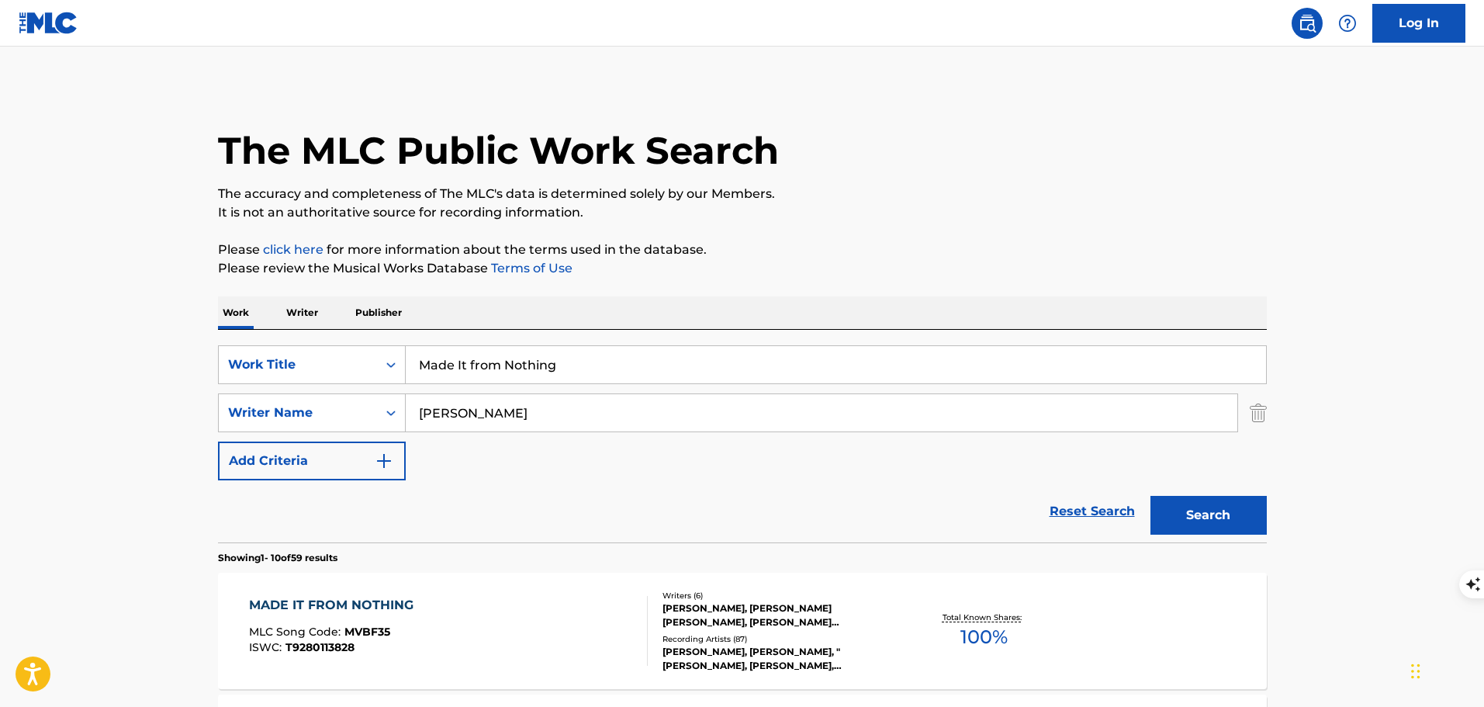
scroll to position [155, 0]
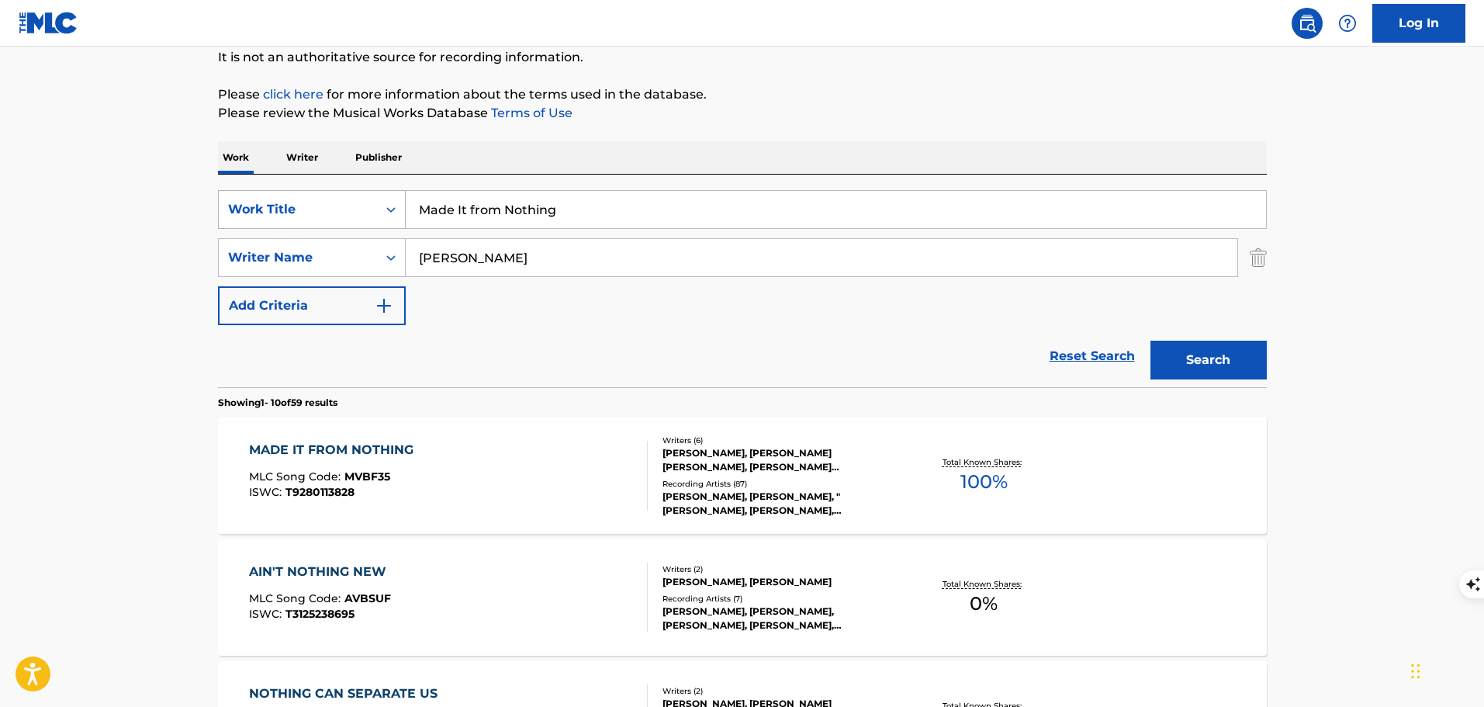
drag, startPoint x: 593, startPoint y: 212, endPoint x: 323, endPoint y: 220, distance: 270.9
click at [323, 220] on div "SearchWithCriteria0d71d166-e864-4550-9f28-f3a6b0259c85 Work Title Made It from …" at bounding box center [742, 209] width 1049 height 39
type input "Vegas"
click at [1150, 341] on button "Search" at bounding box center [1208, 360] width 116 height 39
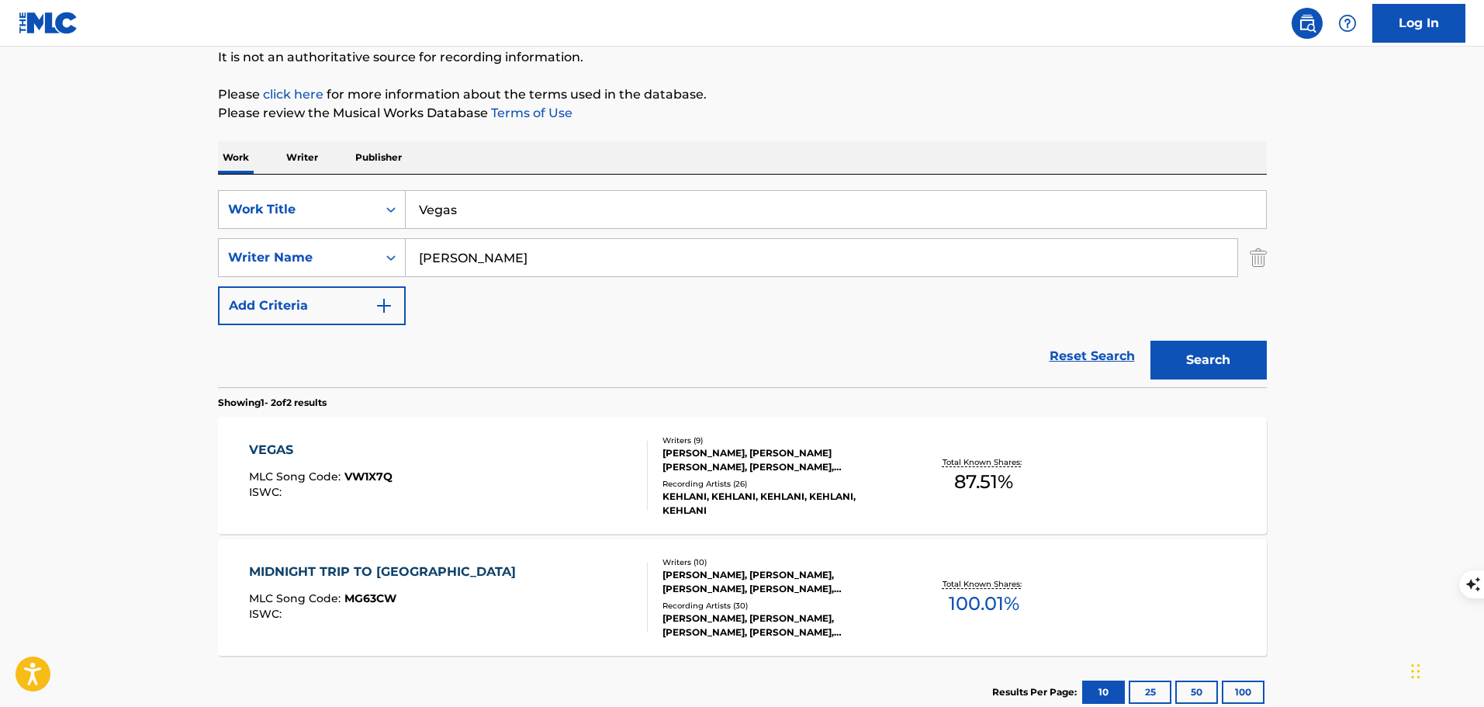
click at [576, 587] on div "MIDNIGHT TRIP TO VEGAS MLC Song Code : MG63CW ISWC :" at bounding box center [448, 597] width 399 height 70
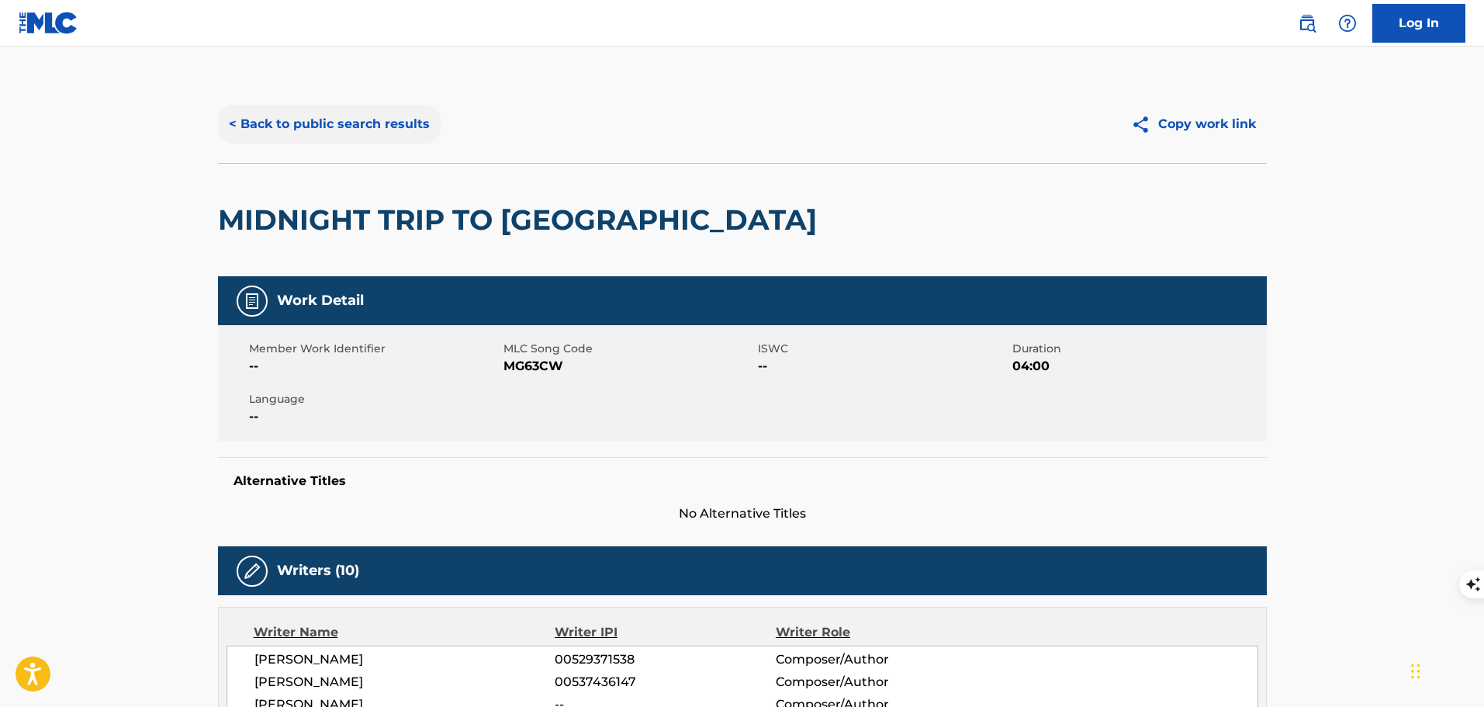
click at [366, 135] on button "< Back to public search results" at bounding box center [329, 124] width 223 height 39
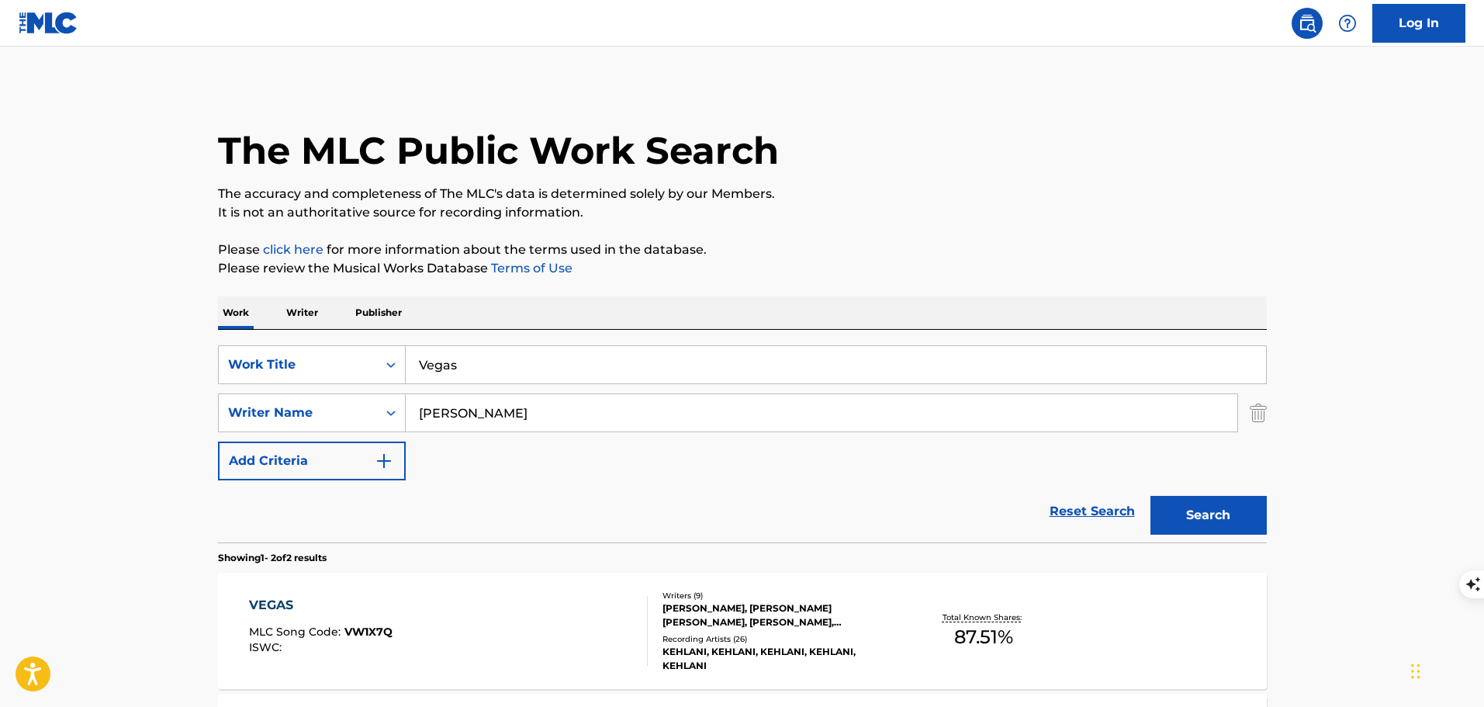
scroll to position [155, 0]
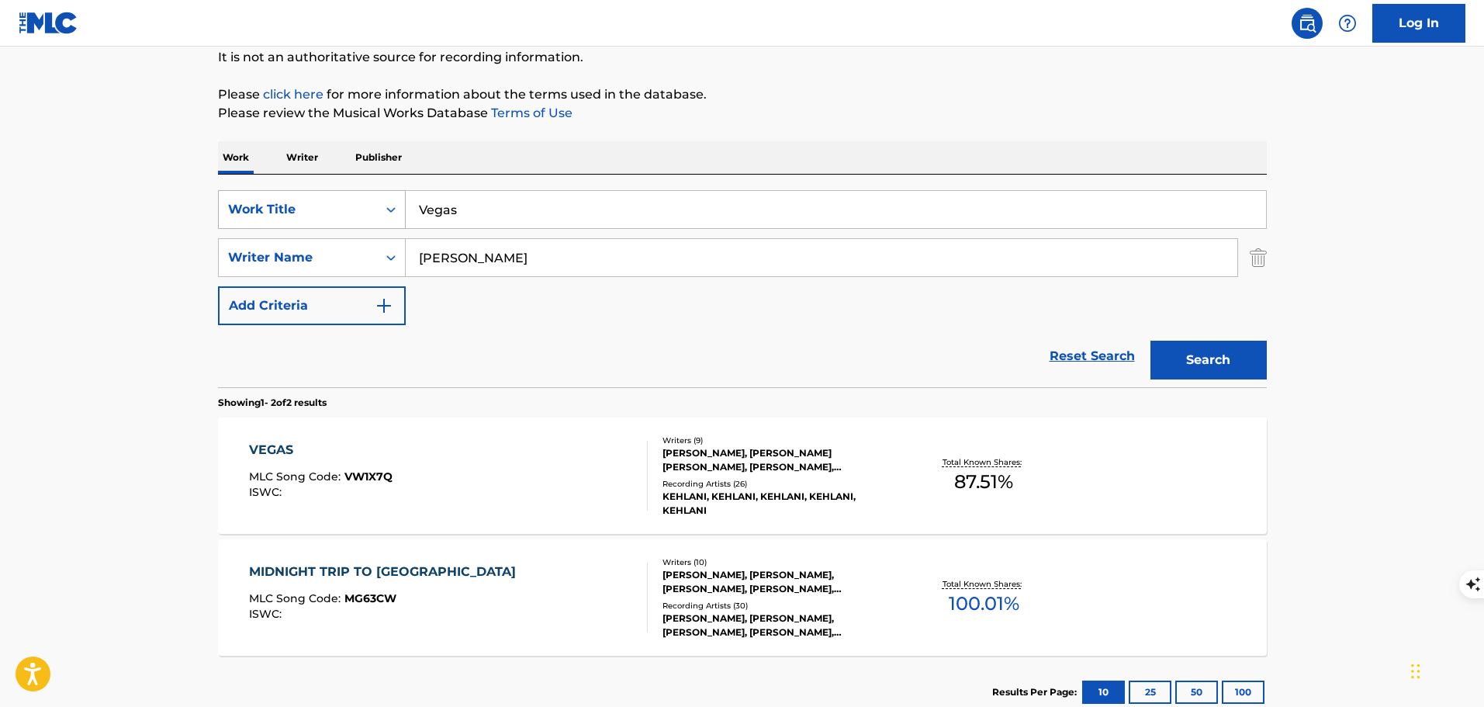
drag, startPoint x: 503, startPoint y: 214, endPoint x: 385, endPoint y: 202, distance: 118.5
click at [388, 206] on div "SearchWithCriteria0d71d166-e864-4550-9f28-f3a6b0259c85 Work Title Vegas" at bounding box center [742, 209] width 1049 height 39
type input "vibrations"
click at [1150, 341] on button "Search" at bounding box center [1208, 360] width 116 height 39
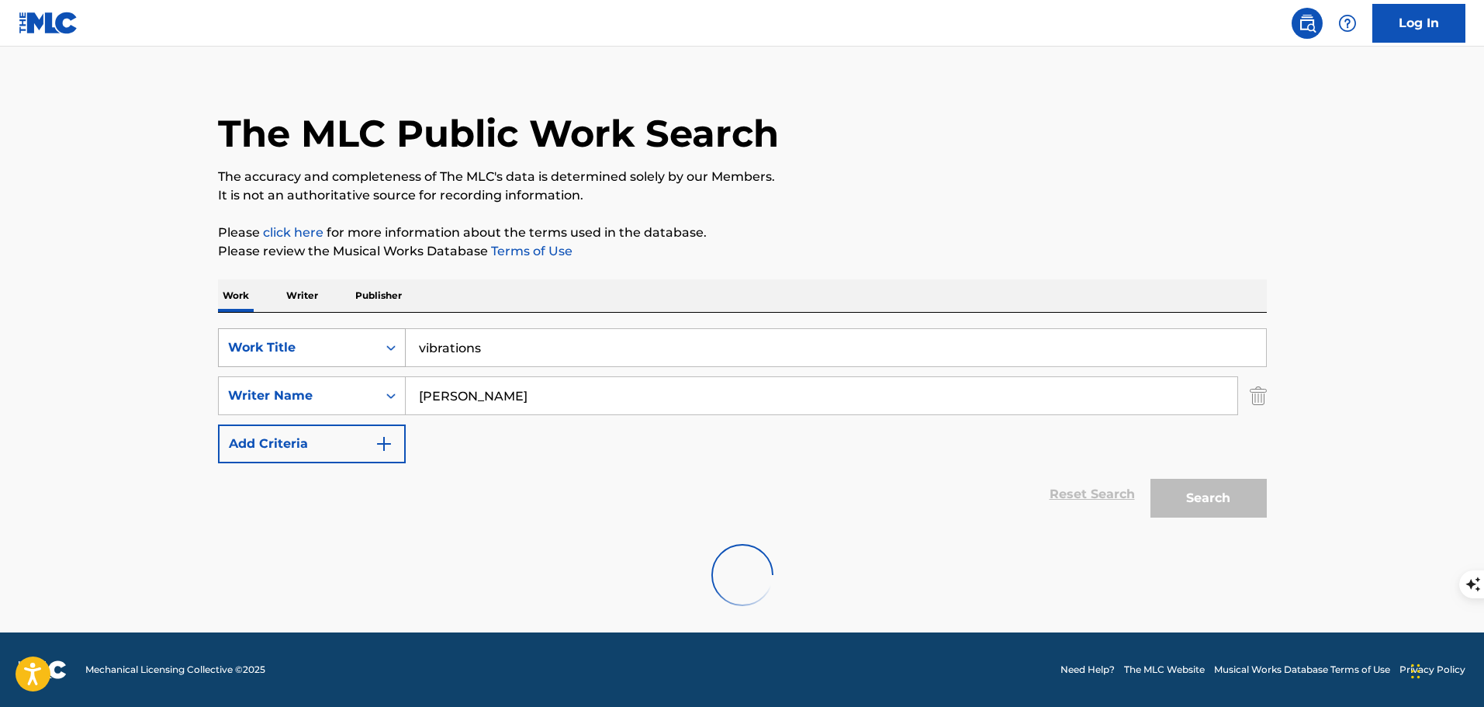
scroll to position [137, 0]
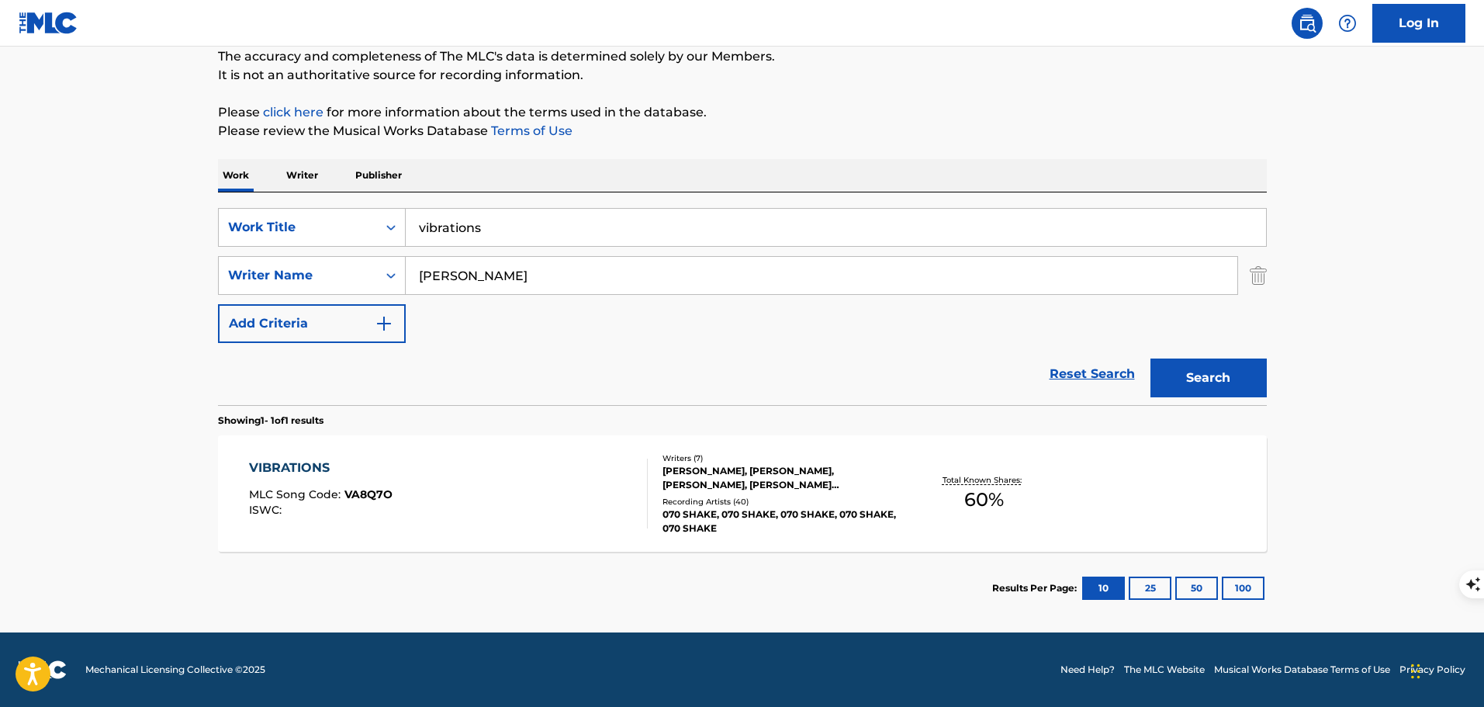
click at [590, 510] on div "VIBRATIONS MLC Song Code : VA8Q7O ISWC :" at bounding box center [448, 493] width 399 height 70
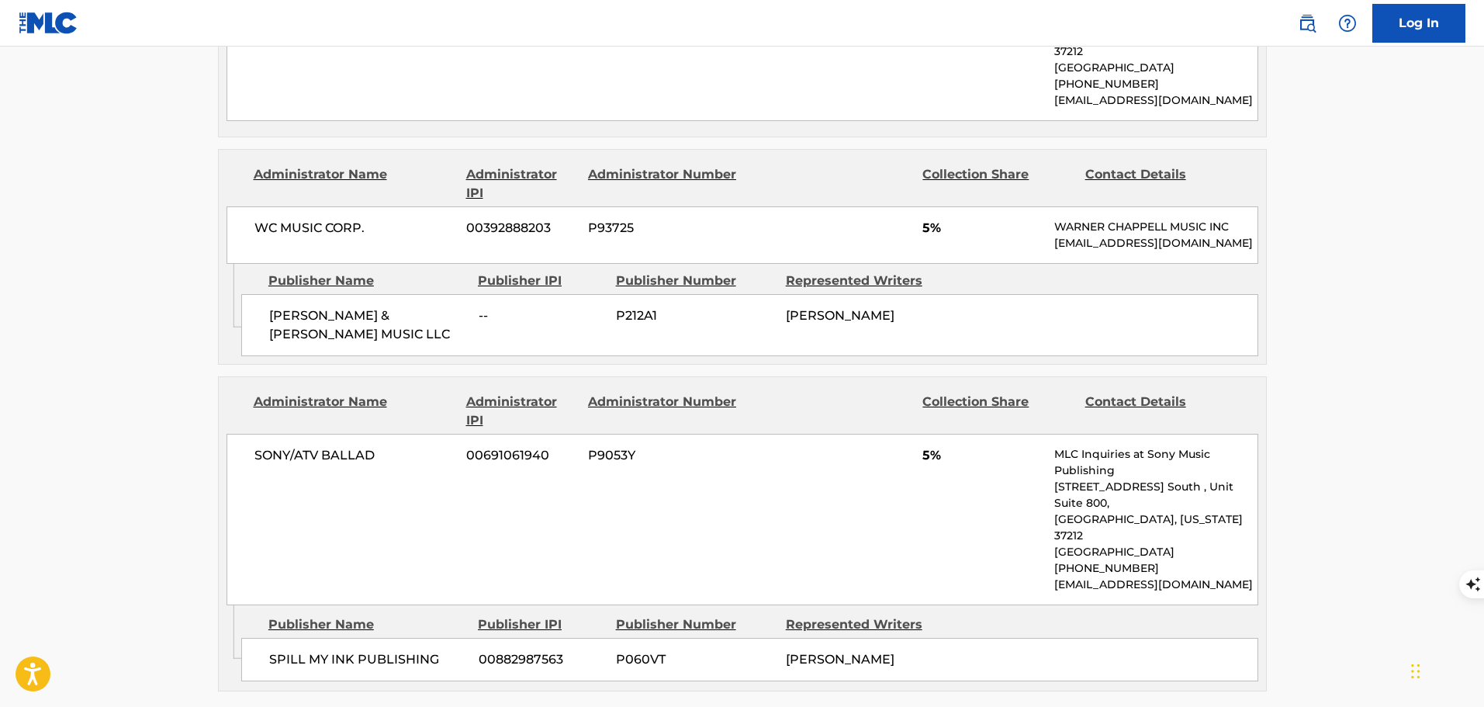
scroll to position [2021, 0]
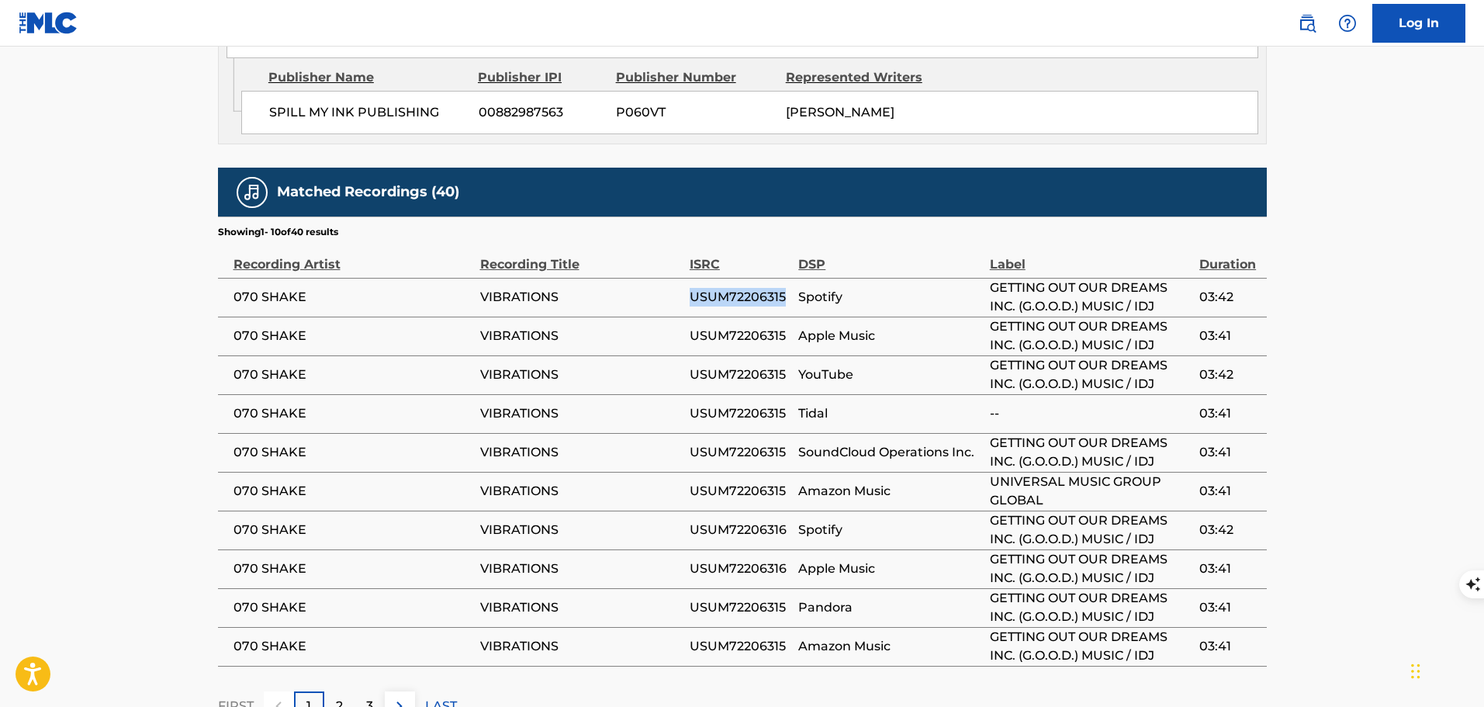
drag, startPoint x: 787, startPoint y: 189, endPoint x: 689, endPoint y: 187, distance: 98.5
click at [690, 288] on span "USUM72206315" at bounding box center [740, 297] width 101 height 19
copy span "USUM72206315"
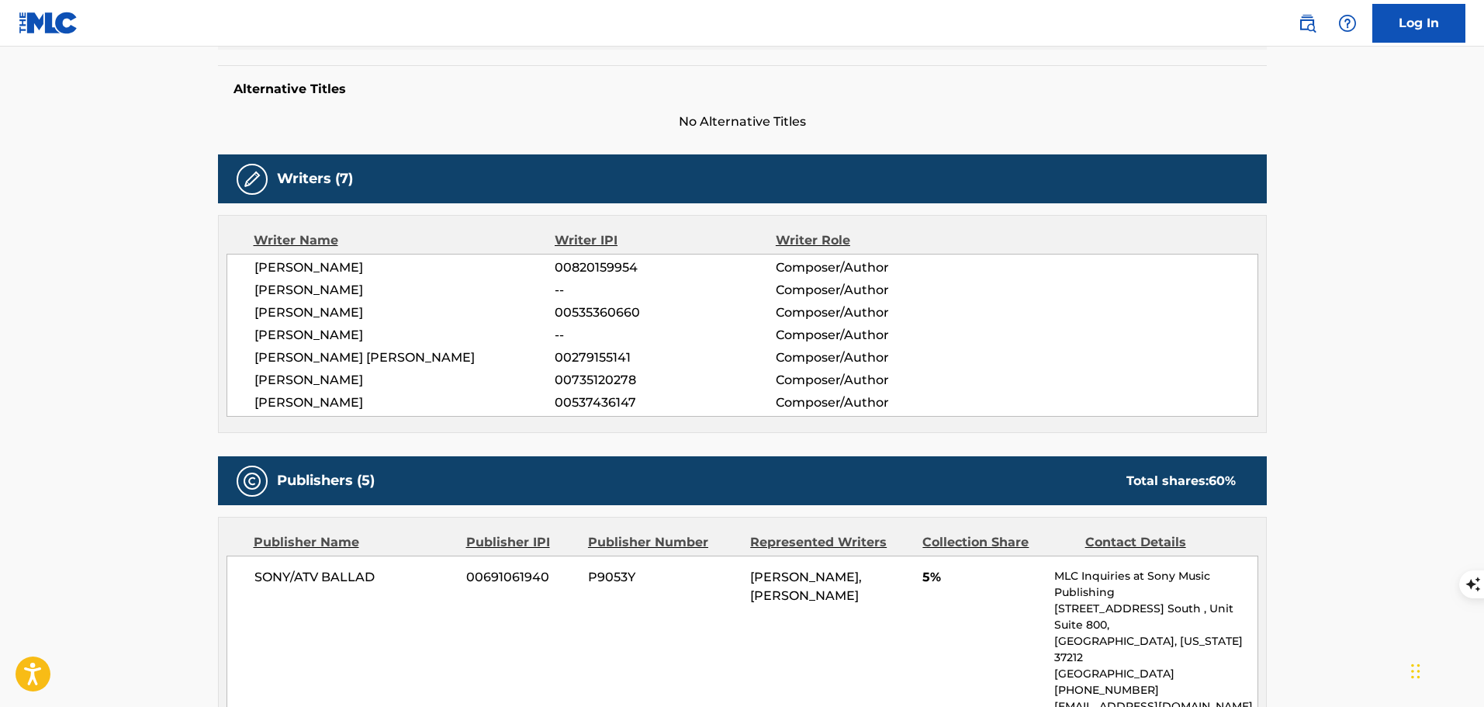
scroll to position [0, 0]
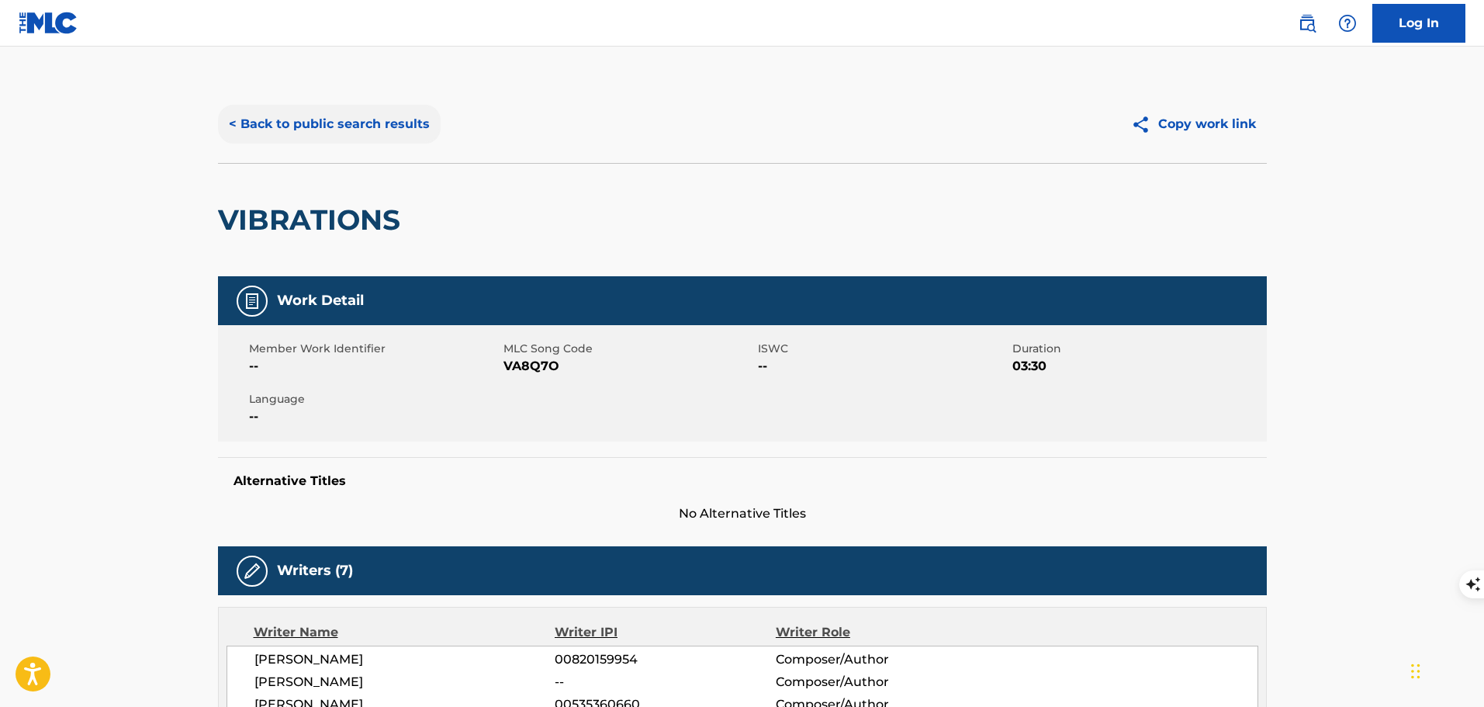
click at [361, 126] on button "< Back to public search results" at bounding box center [329, 124] width 223 height 39
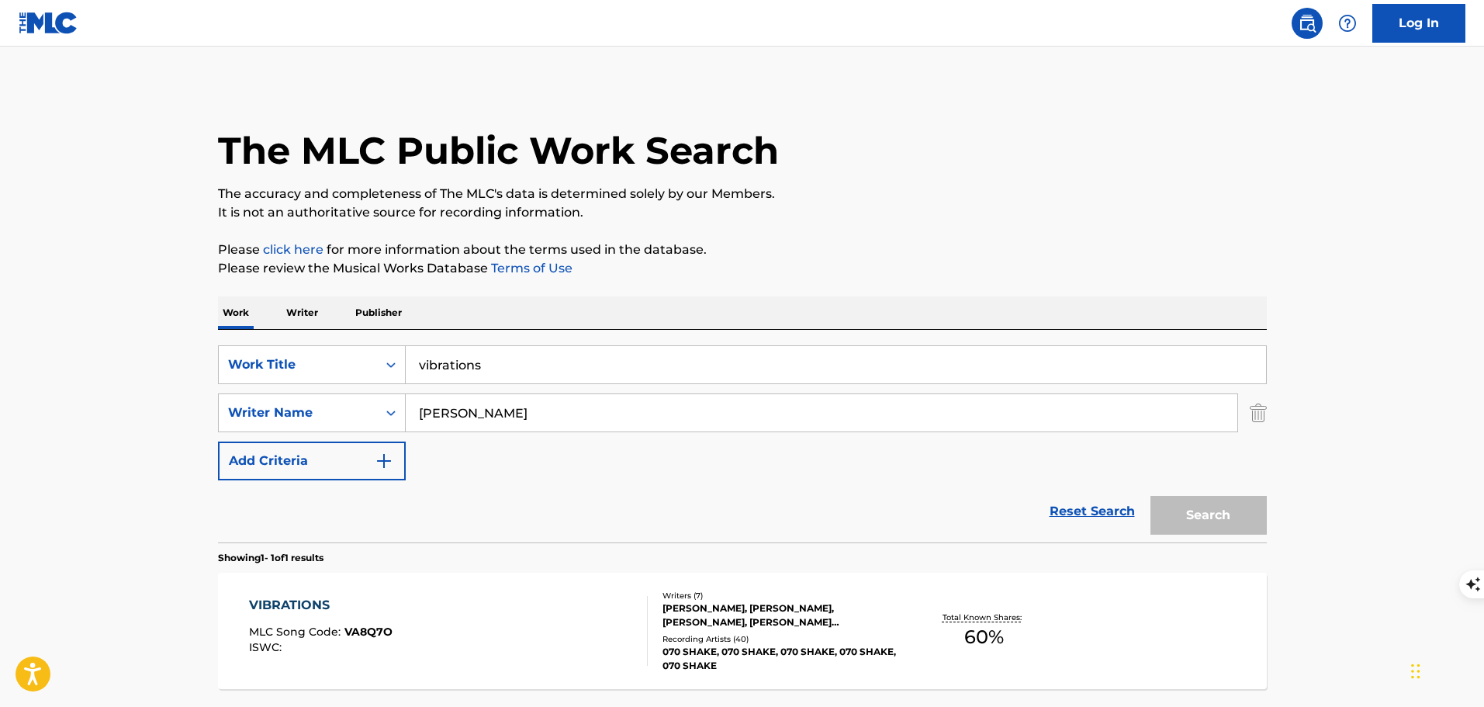
scroll to position [49, 0]
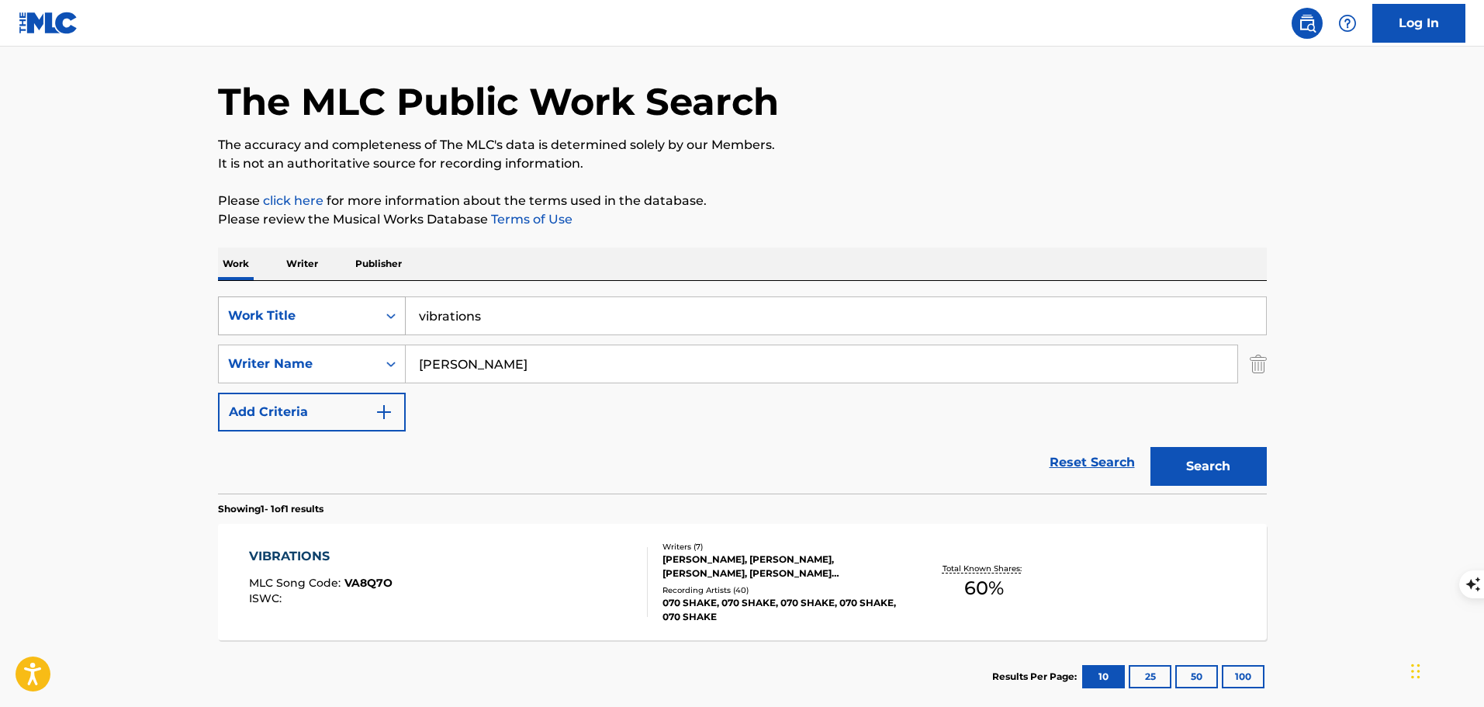
drag, startPoint x: 490, startPoint y: 315, endPoint x: 392, endPoint y: 317, distance: 98.5
click at [392, 317] on div "SearchWithCriteria0d71d166-e864-4550-9f28-f3a6b0259c85 Work Title vibrations" at bounding box center [742, 315] width 1049 height 39
type input "gloria"
click at [1150, 447] on button "Search" at bounding box center [1208, 466] width 116 height 39
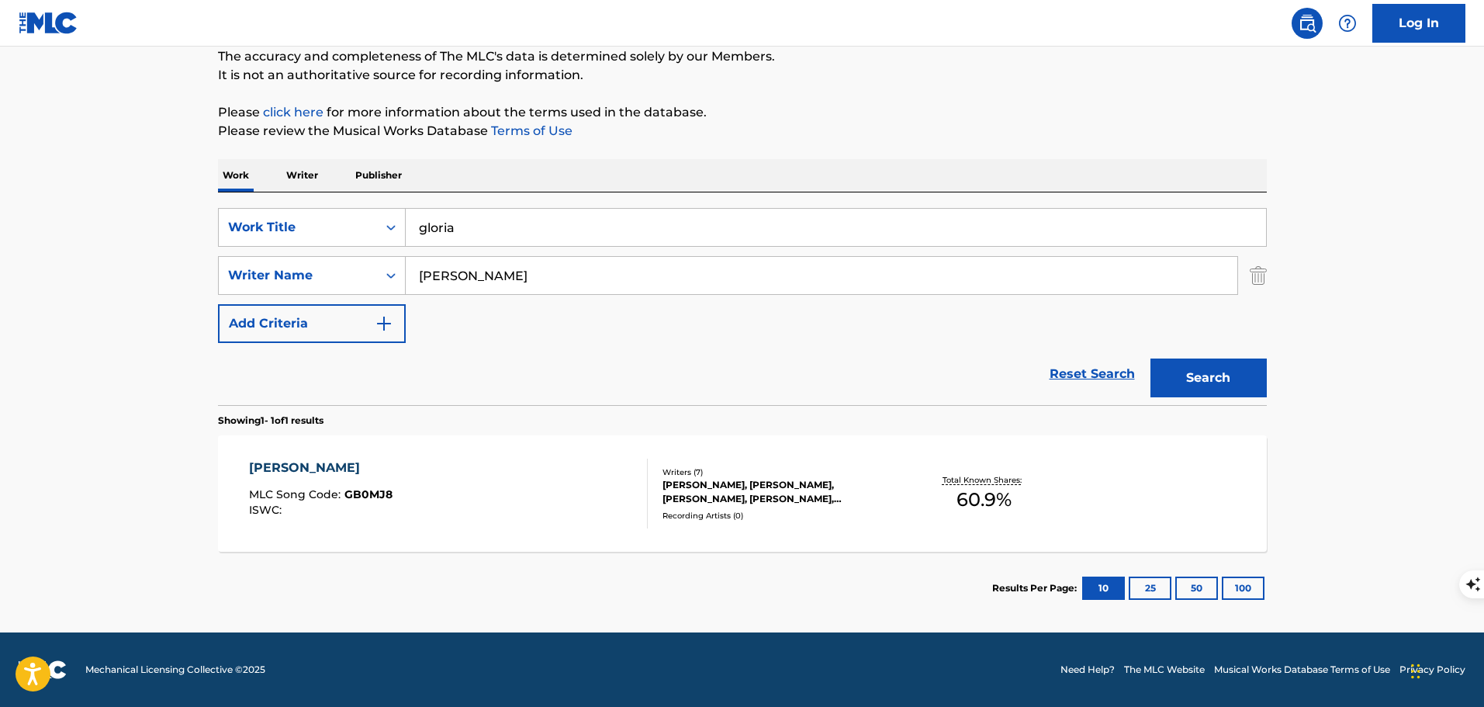
click at [573, 500] on div "[PERSON_NAME] MLC Song Code : GB0MJ8 ISWC :" at bounding box center [448, 493] width 399 height 70
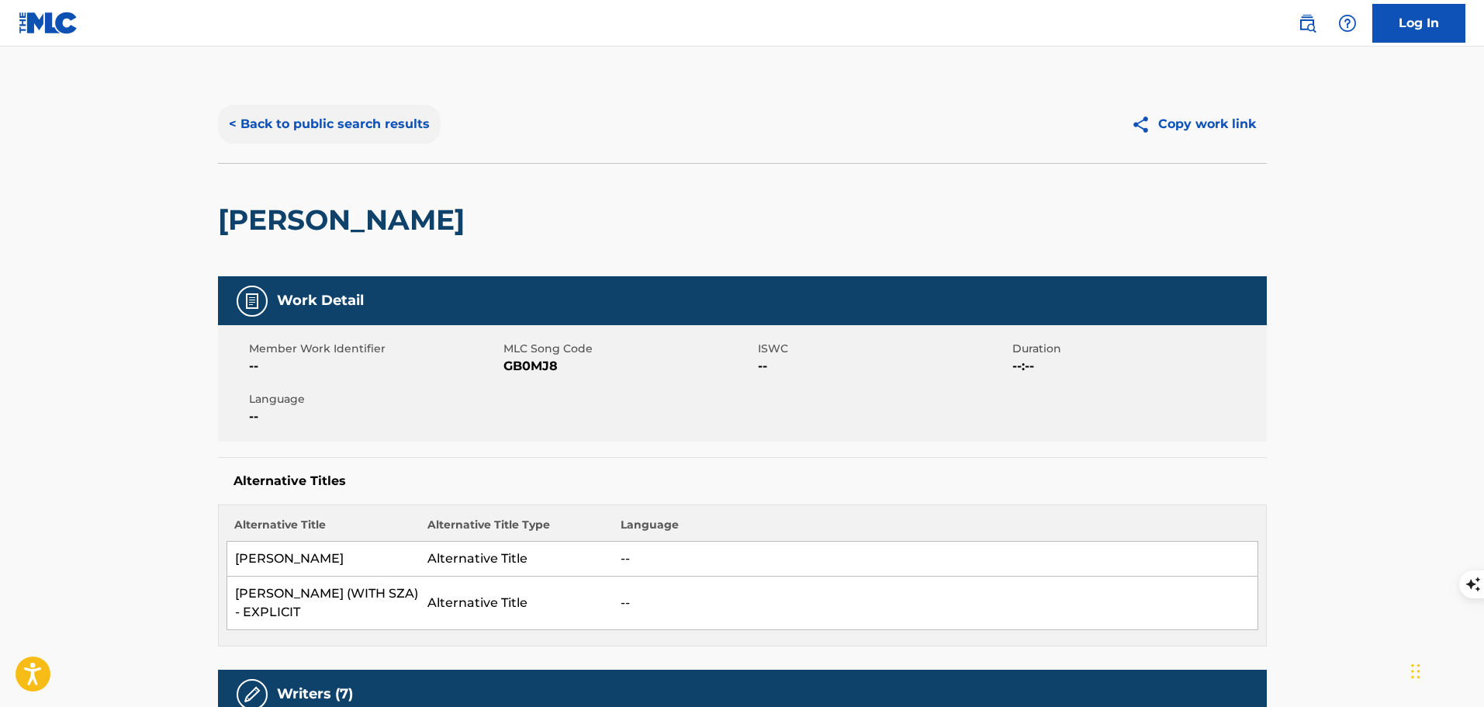
click at [332, 122] on button "< Back to public search results" at bounding box center [329, 124] width 223 height 39
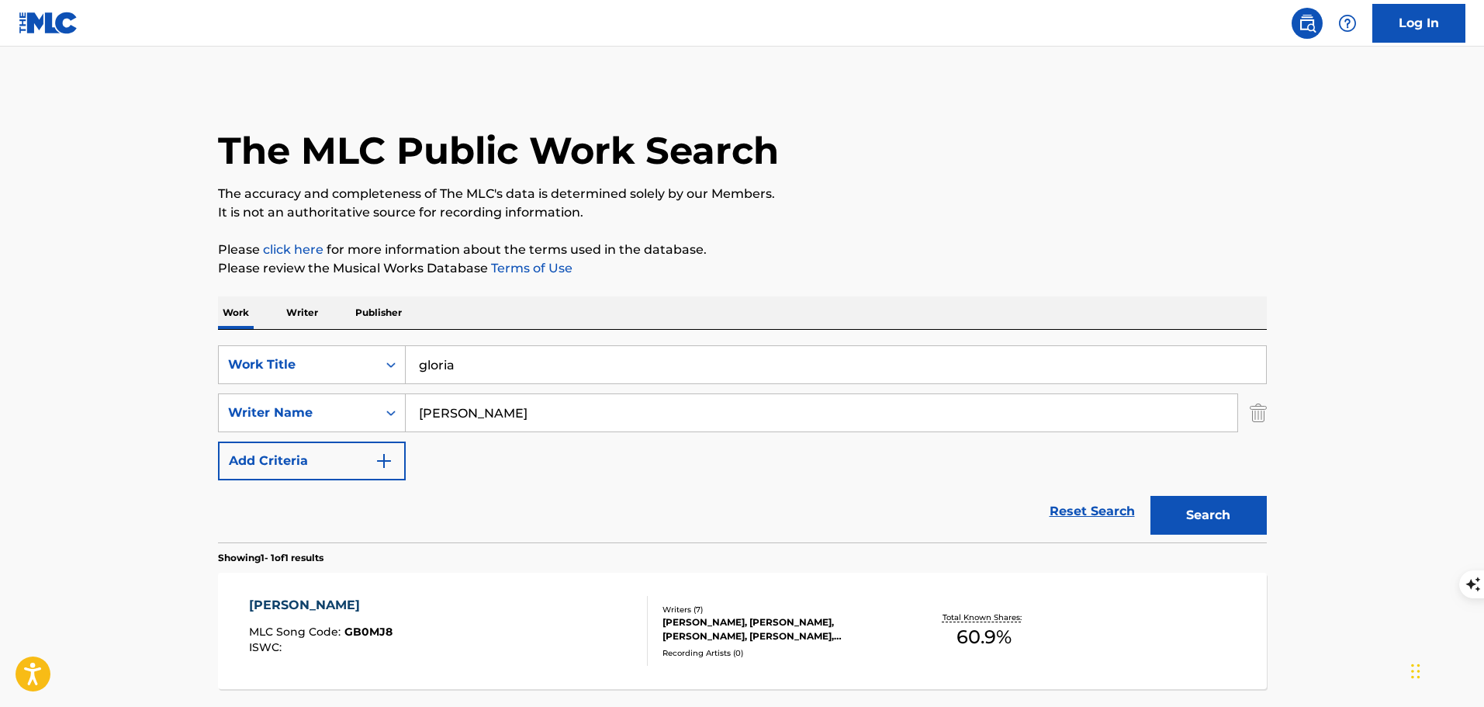
scroll to position [49, 0]
